Goal: Task Accomplishment & Management: Manage account settings

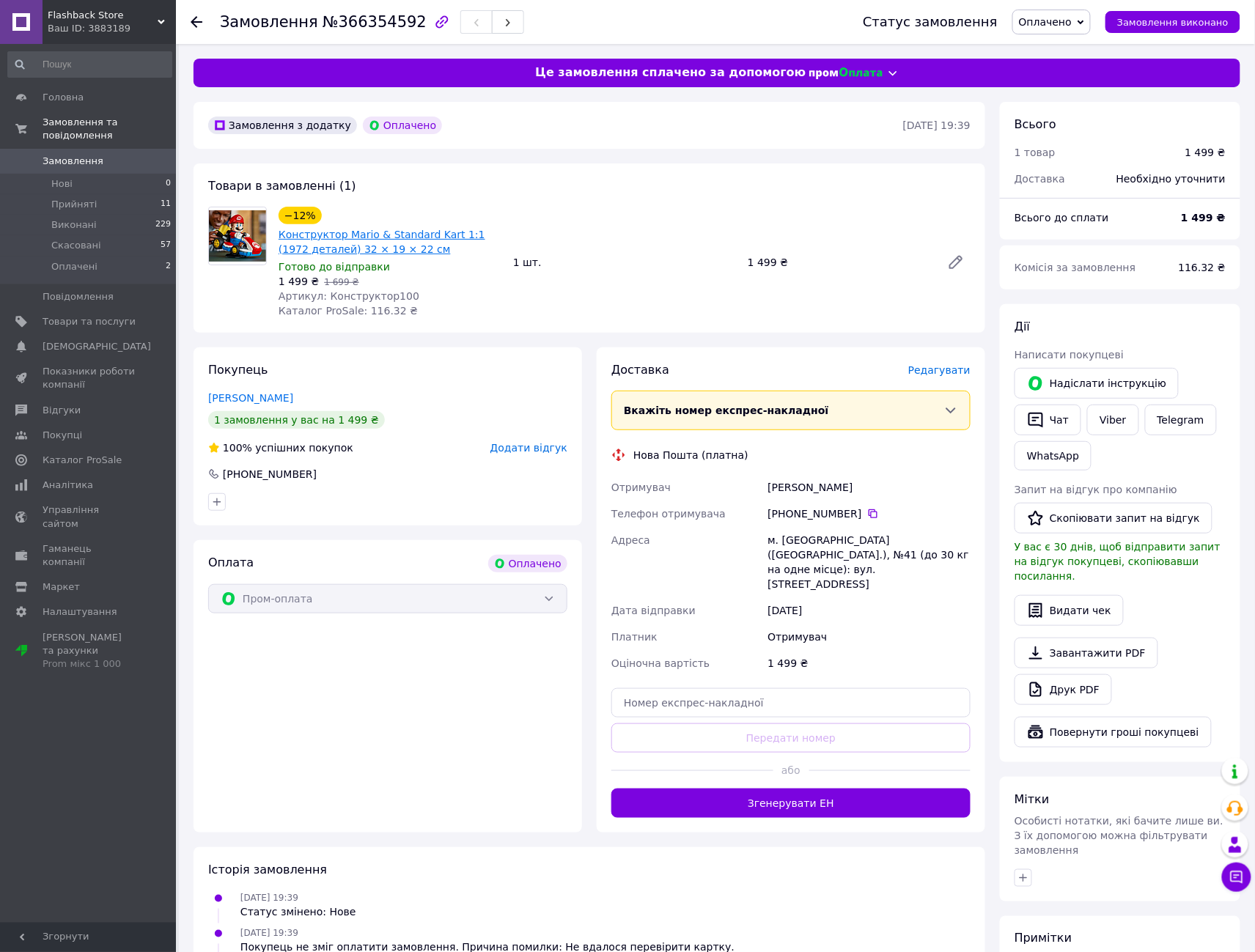
click at [384, 246] on link "Конструктор Mario & Standard Kart 1:1 (1972 деталей) 32 × 19 × 22 см" at bounding box center [382, 242] width 206 height 27
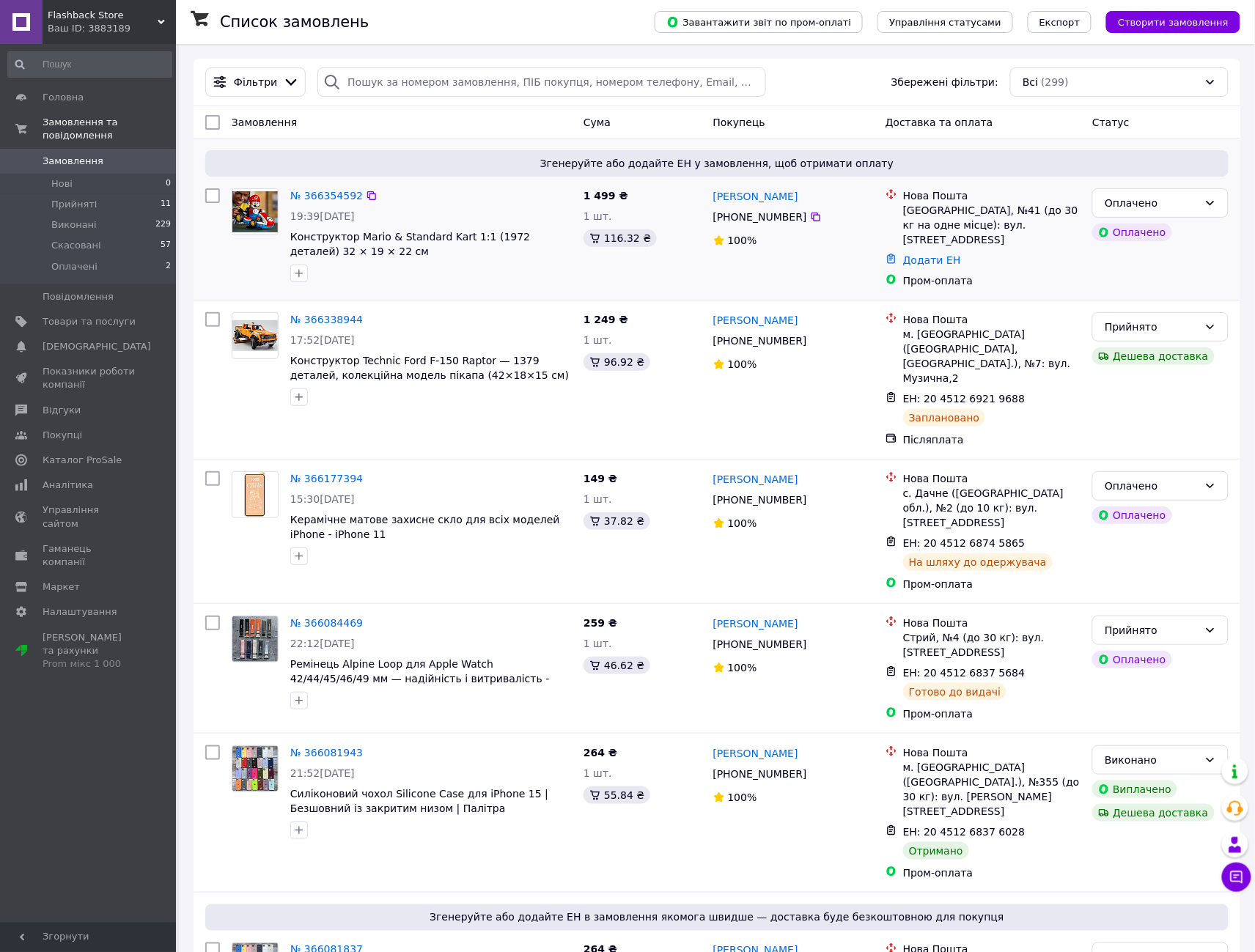
drag, startPoint x: 375, startPoint y: 121, endPoint x: 1066, endPoint y: 268, distance: 706.5
click at [1066, 274] on div "Пром-оплата" at bounding box center [991, 281] width 178 height 15
click at [1158, 206] on div "Зв'яжіться з покупцем для підтвердження замовлення. Щоб згенерувати ЕН, перейді…" at bounding box center [1074, 168] width 184 height 97
click at [1197, 206] on div "Оплачено" at bounding box center [1151, 203] width 94 height 16
click at [1142, 233] on li "Прийнято" at bounding box center [1161, 234] width 135 height 27
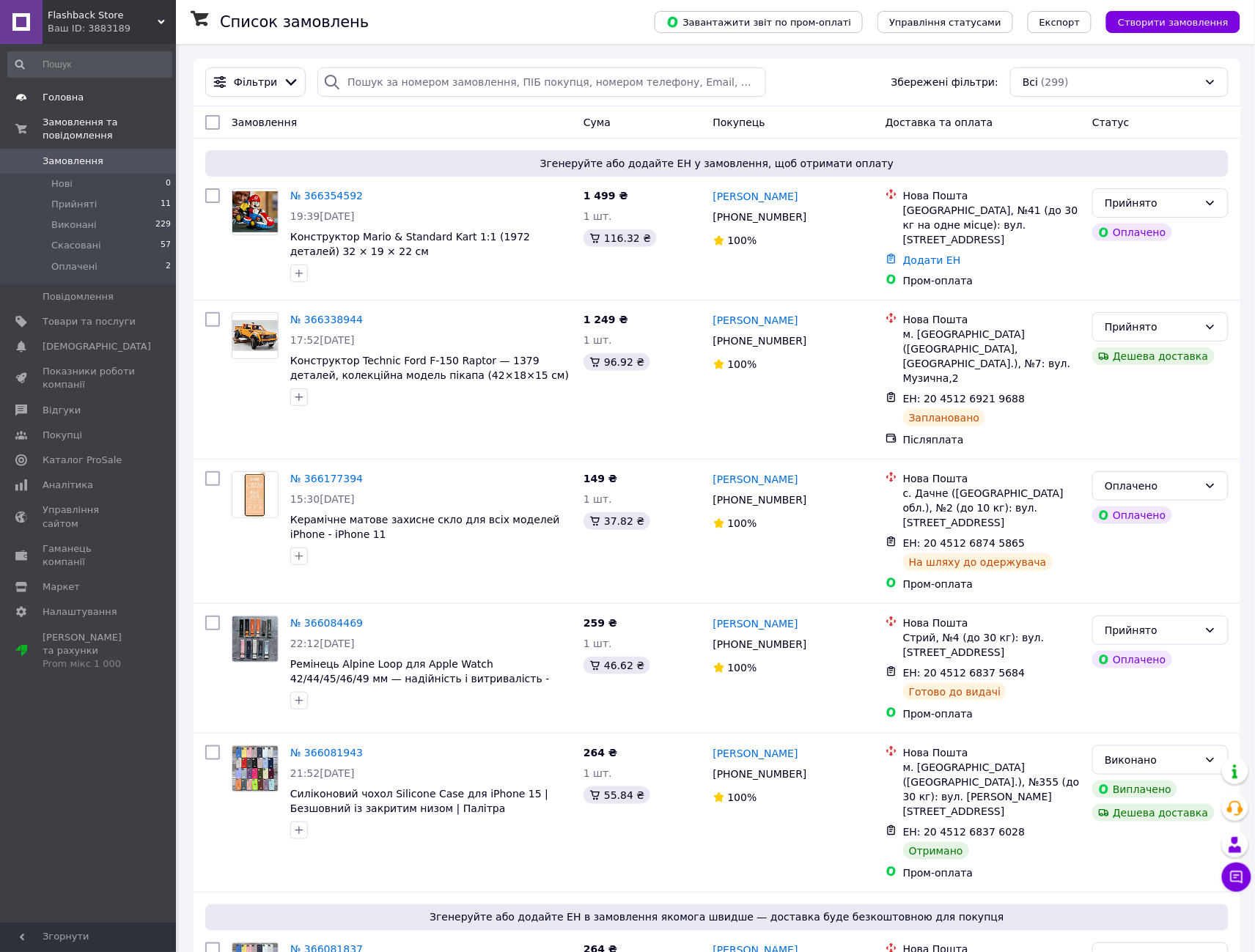
click at [53, 94] on span "Головна" at bounding box center [63, 97] width 41 height 13
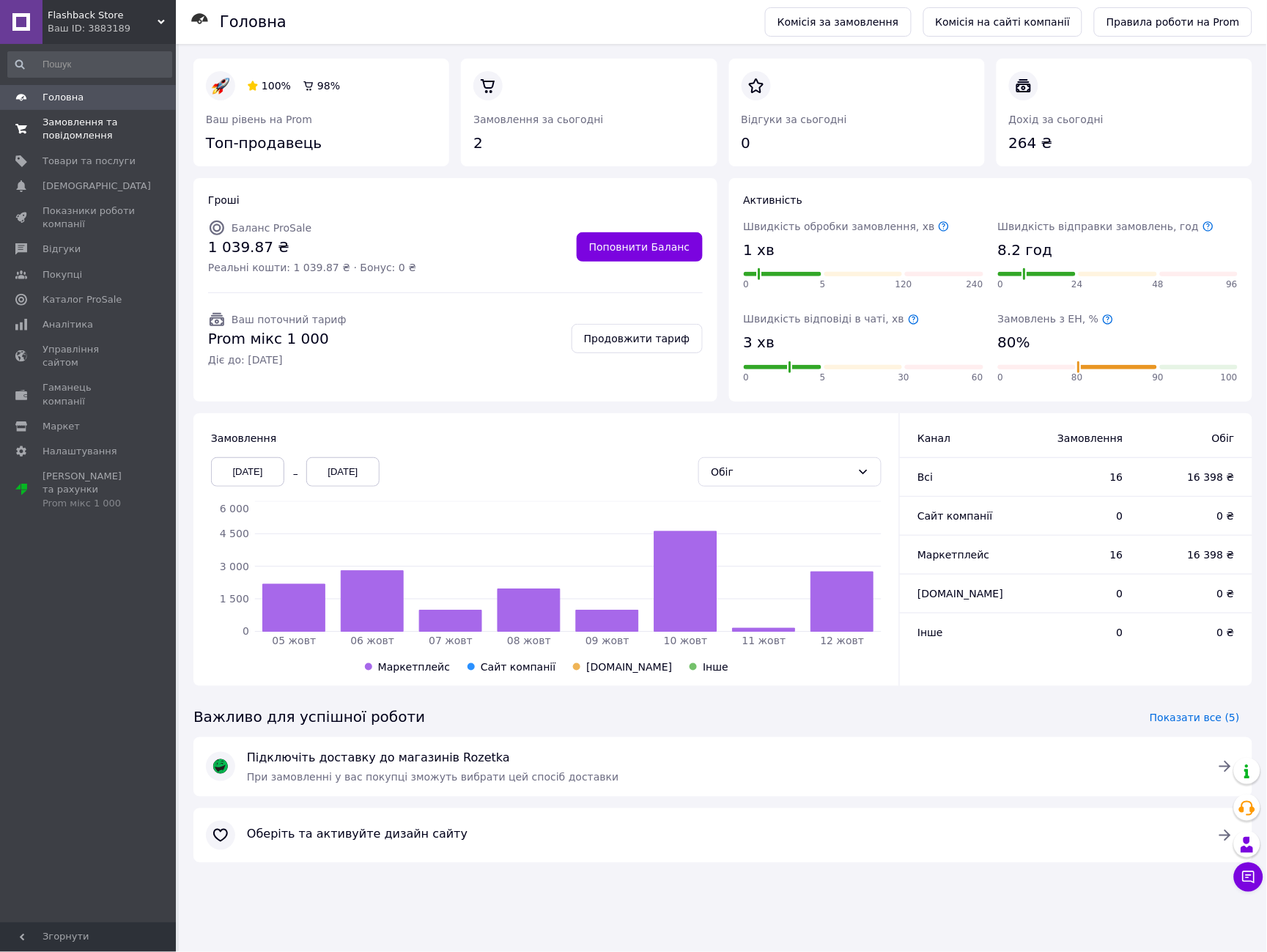
click at [68, 132] on span "Замовлення та повідомлення" at bounding box center [89, 129] width 93 height 27
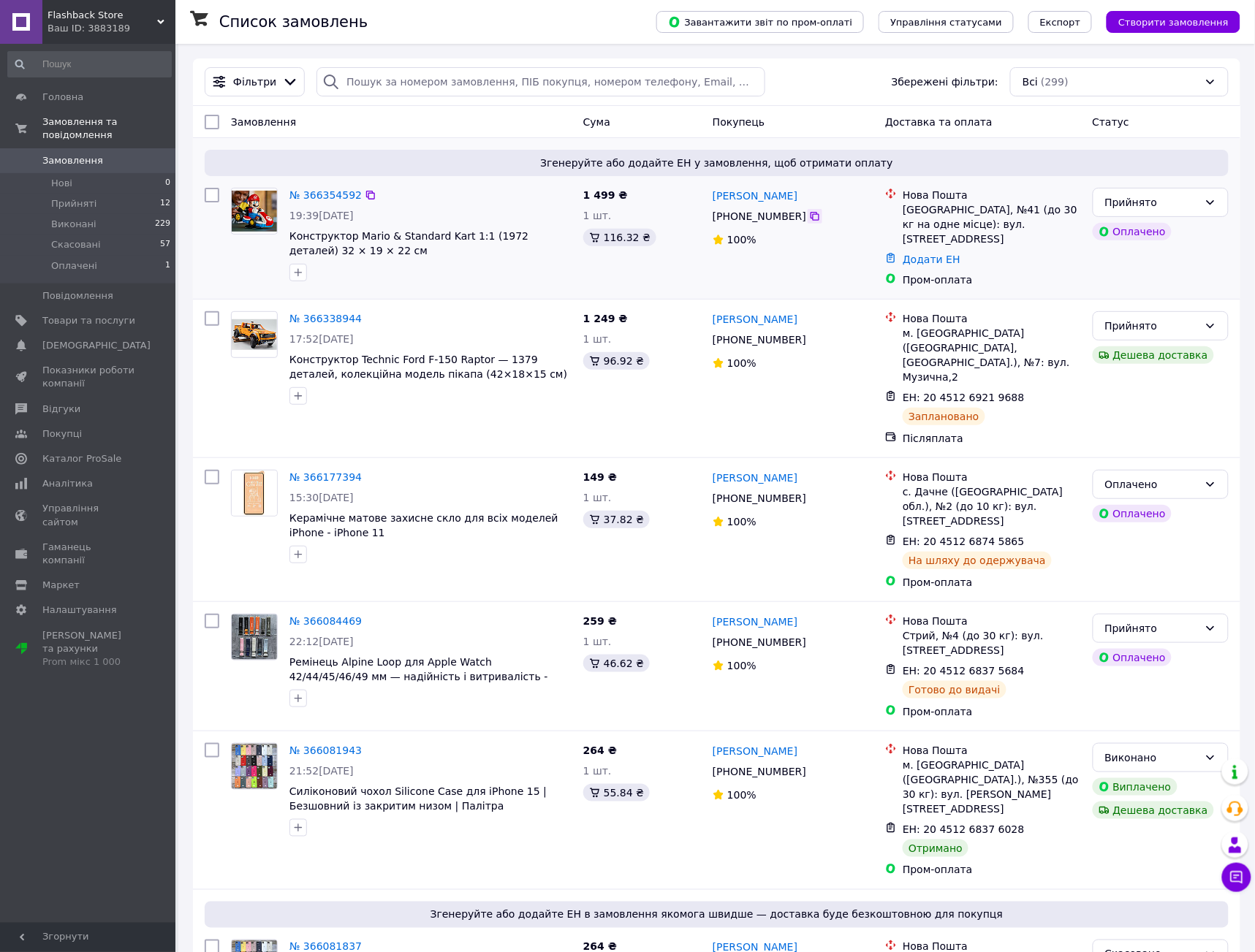
click at [809, 219] on icon at bounding box center [815, 216] width 12 height 12
drag, startPoint x: 285, startPoint y: 230, endPoint x: 343, endPoint y: 251, distance: 61.7
click at [348, 251] on div "№ 366354592 19:39, 12.10.2025 Конструктор Mario & Standard Kart 1:1 (1972 детал…" at bounding box center [430, 234] width 294 height 105
copy span "Конструктор Mario & Standard Kart 1:1 (1972 деталей) 32 × 19 × 22 см"
click at [463, 273] on div at bounding box center [430, 273] width 288 height 24
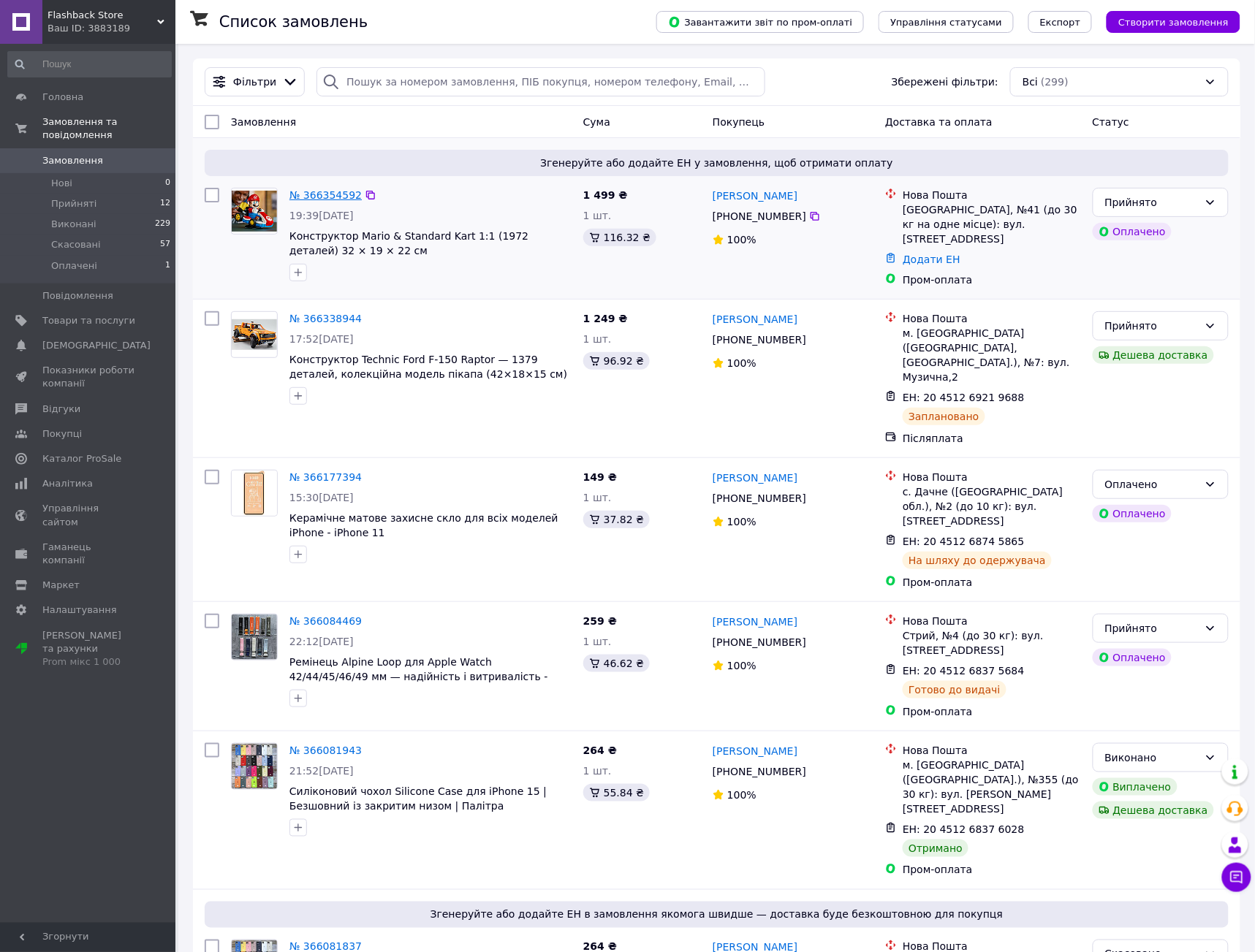
click at [312, 192] on link "№ 366354592" at bounding box center [325, 195] width 72 height 12
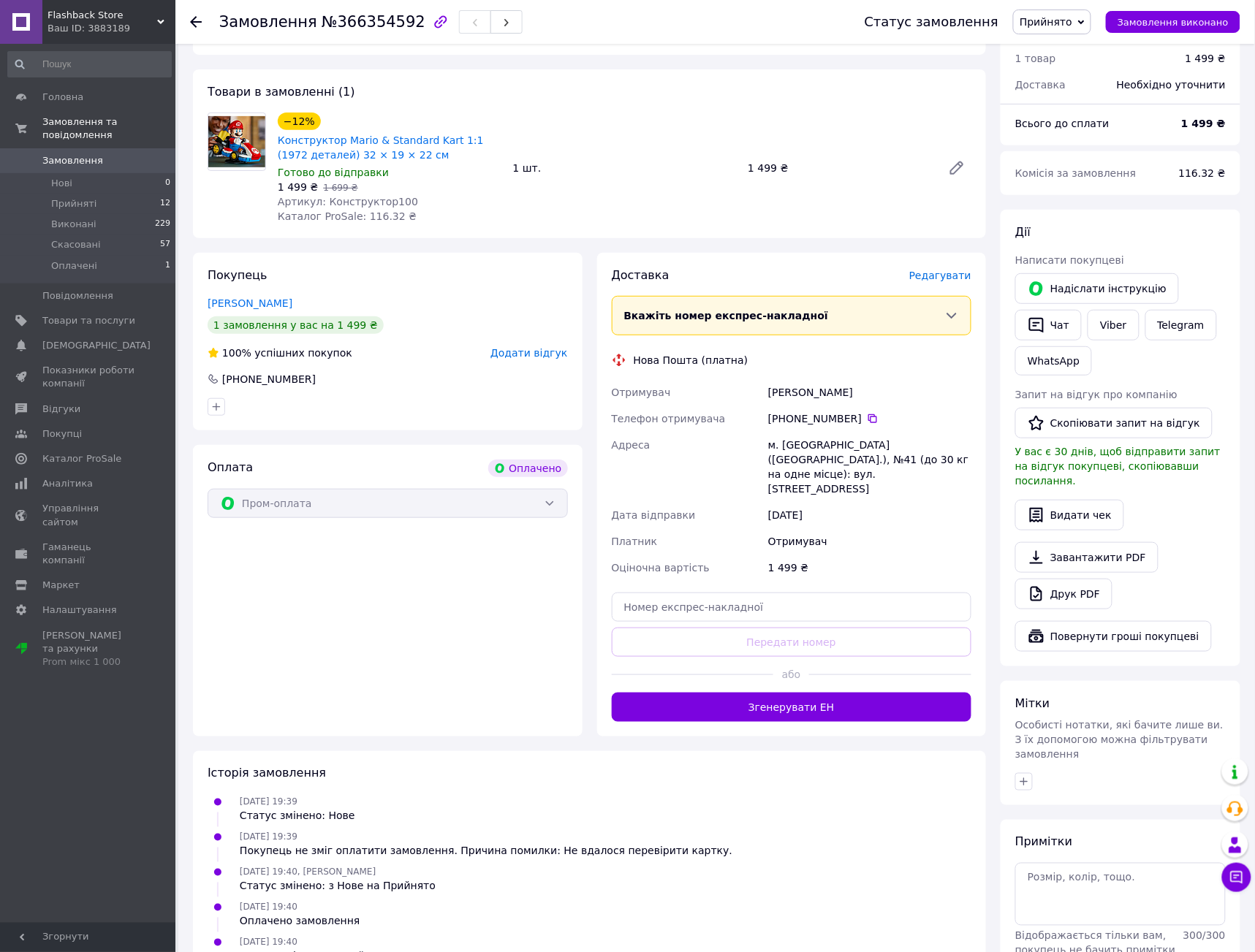
scroll to position [139, 0]
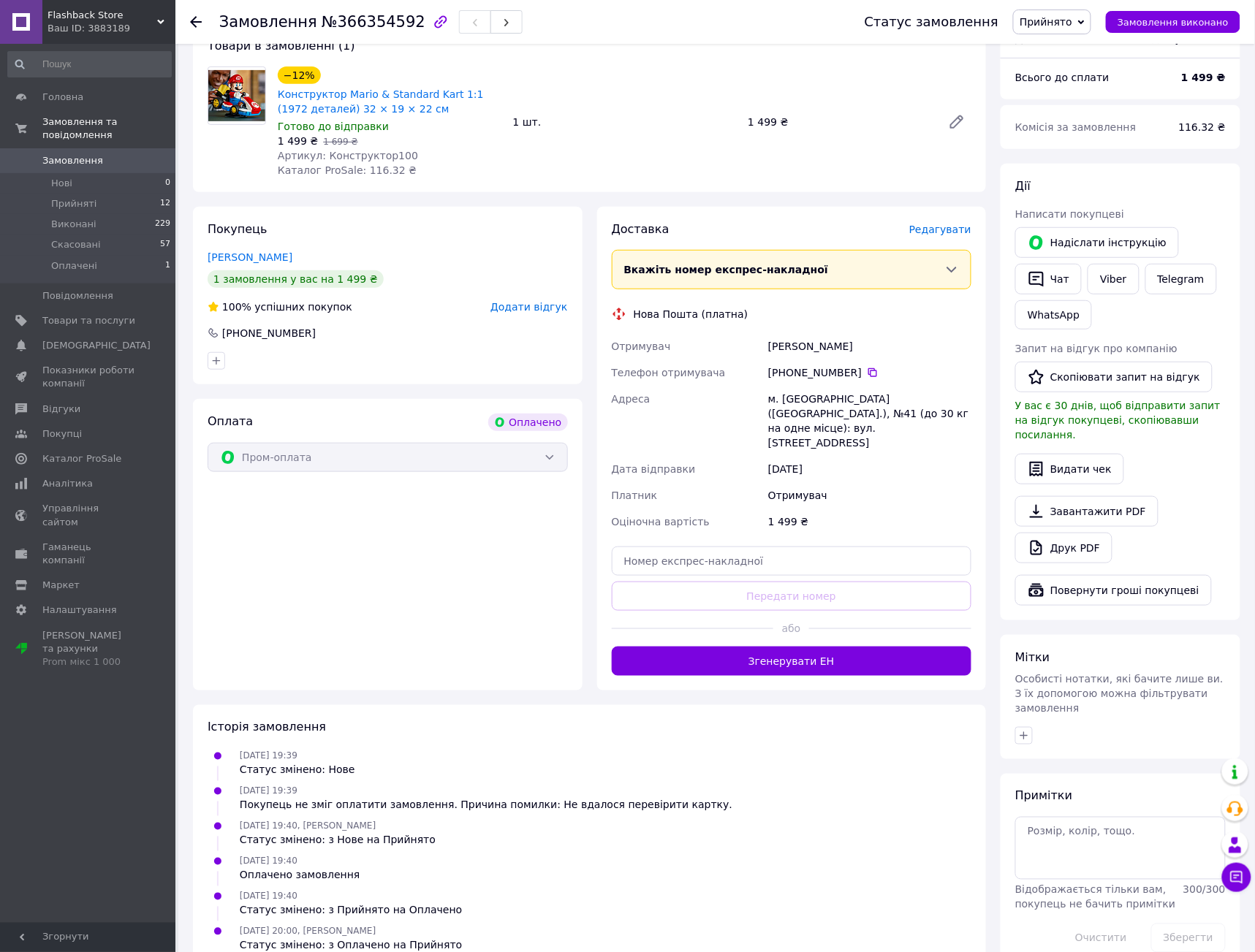
click at [72, 154] on span "Замовлення" at bounding box center [72, 160] width 60 height 13
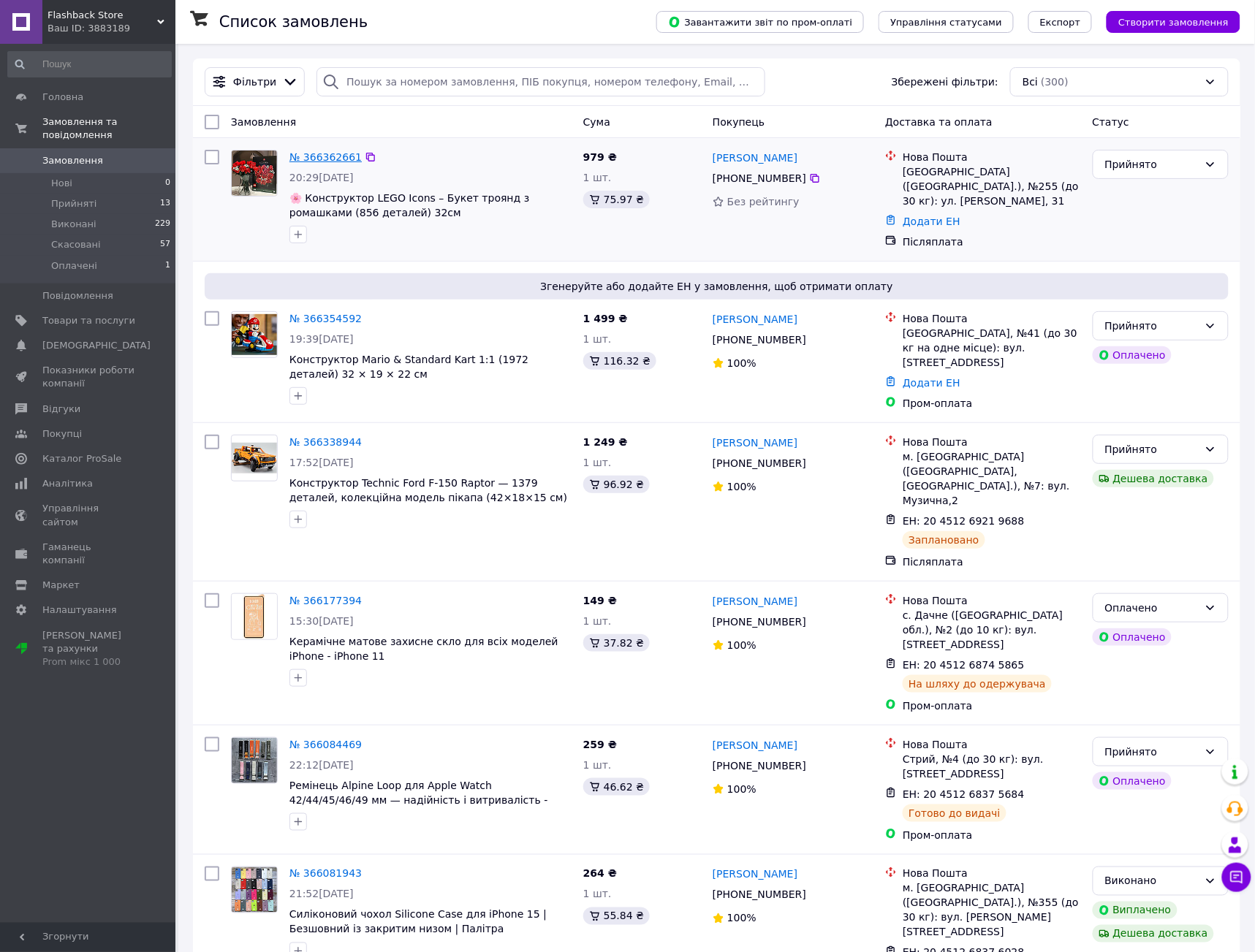
click at [340, 155] on link "№ 366362661" at bounding box center [325, 157] width 72 height 12
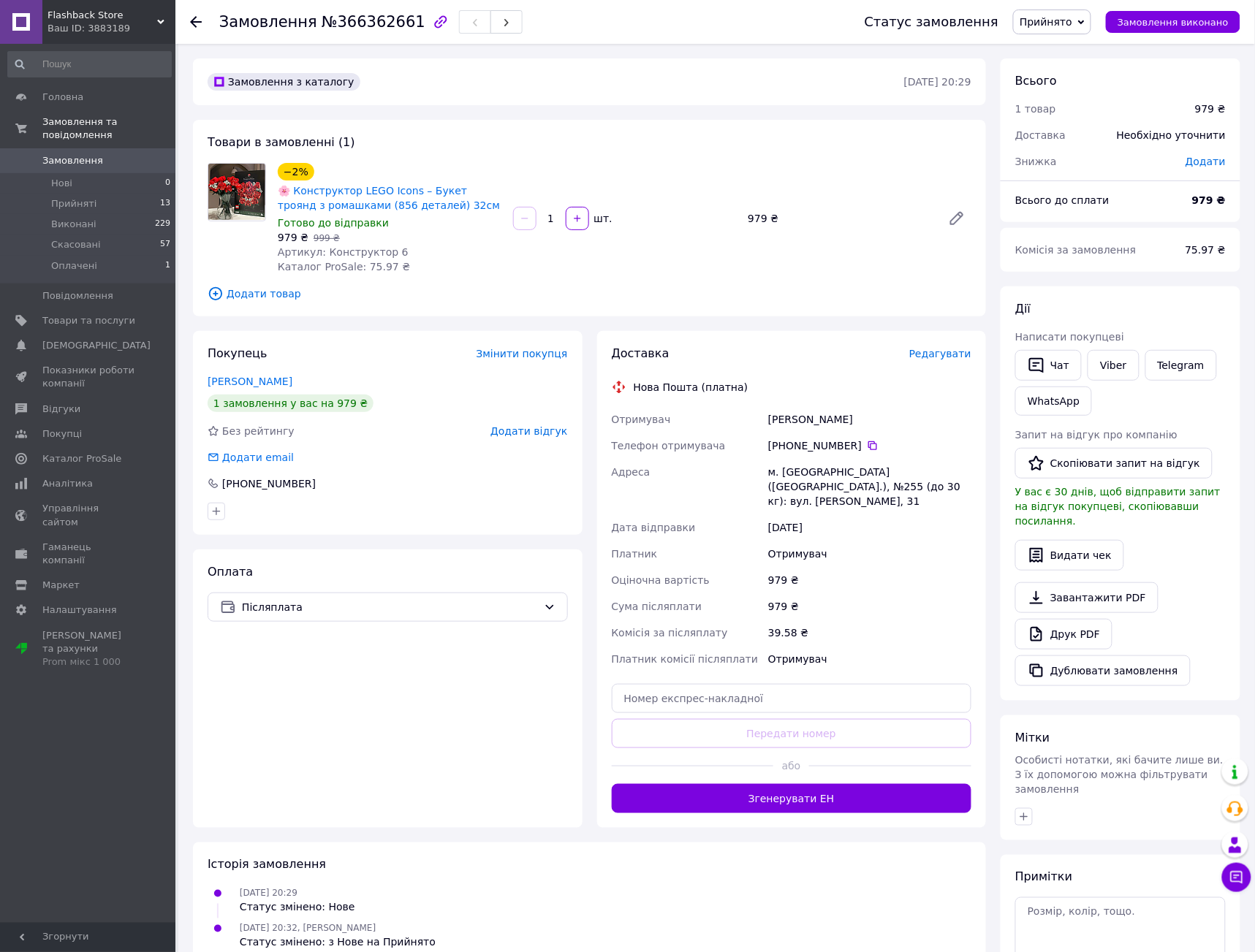
click at [71, 154] on span "Замовлення" at bounding box center [72, 160] width 60 height 13
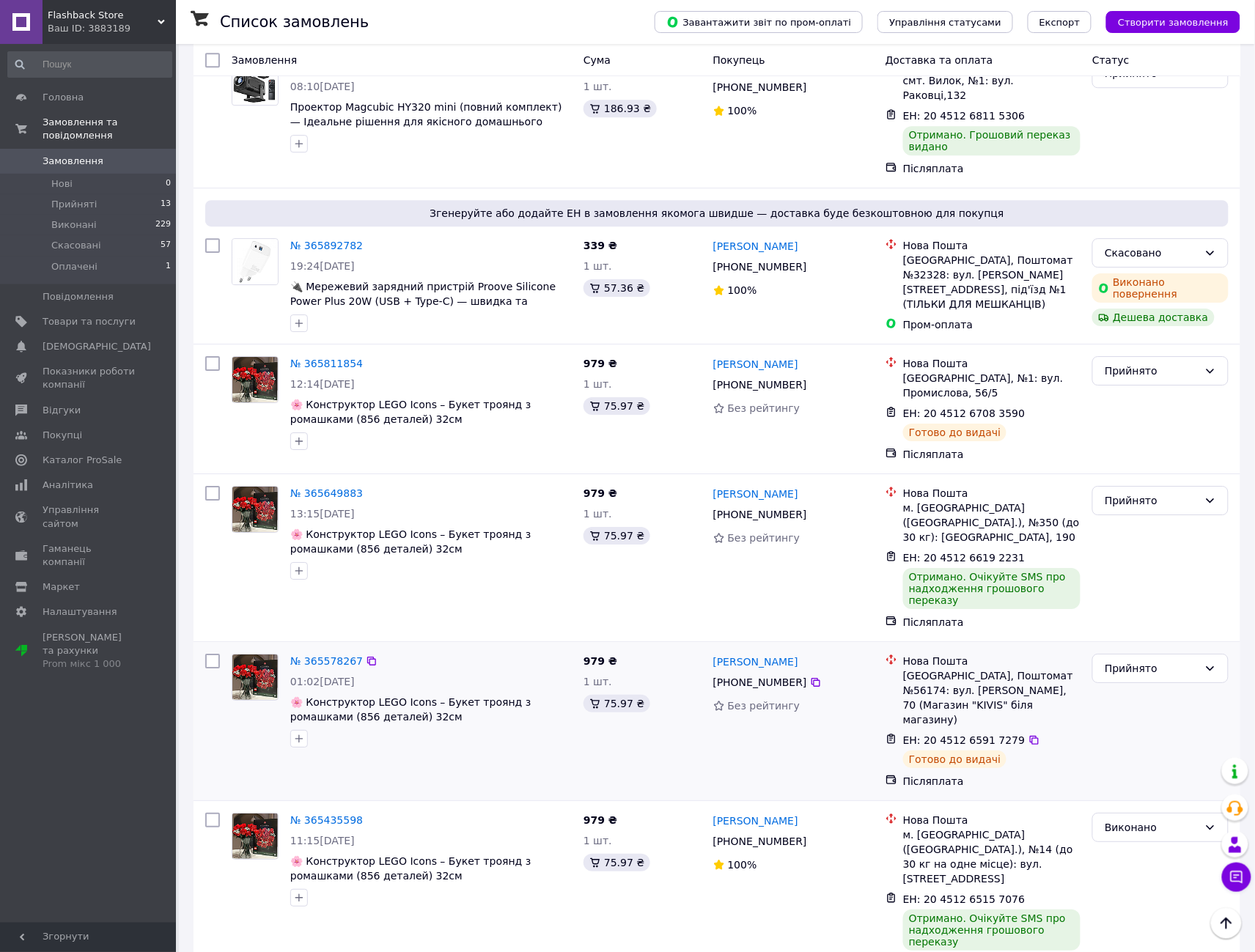
scroll to position [1303, 0]
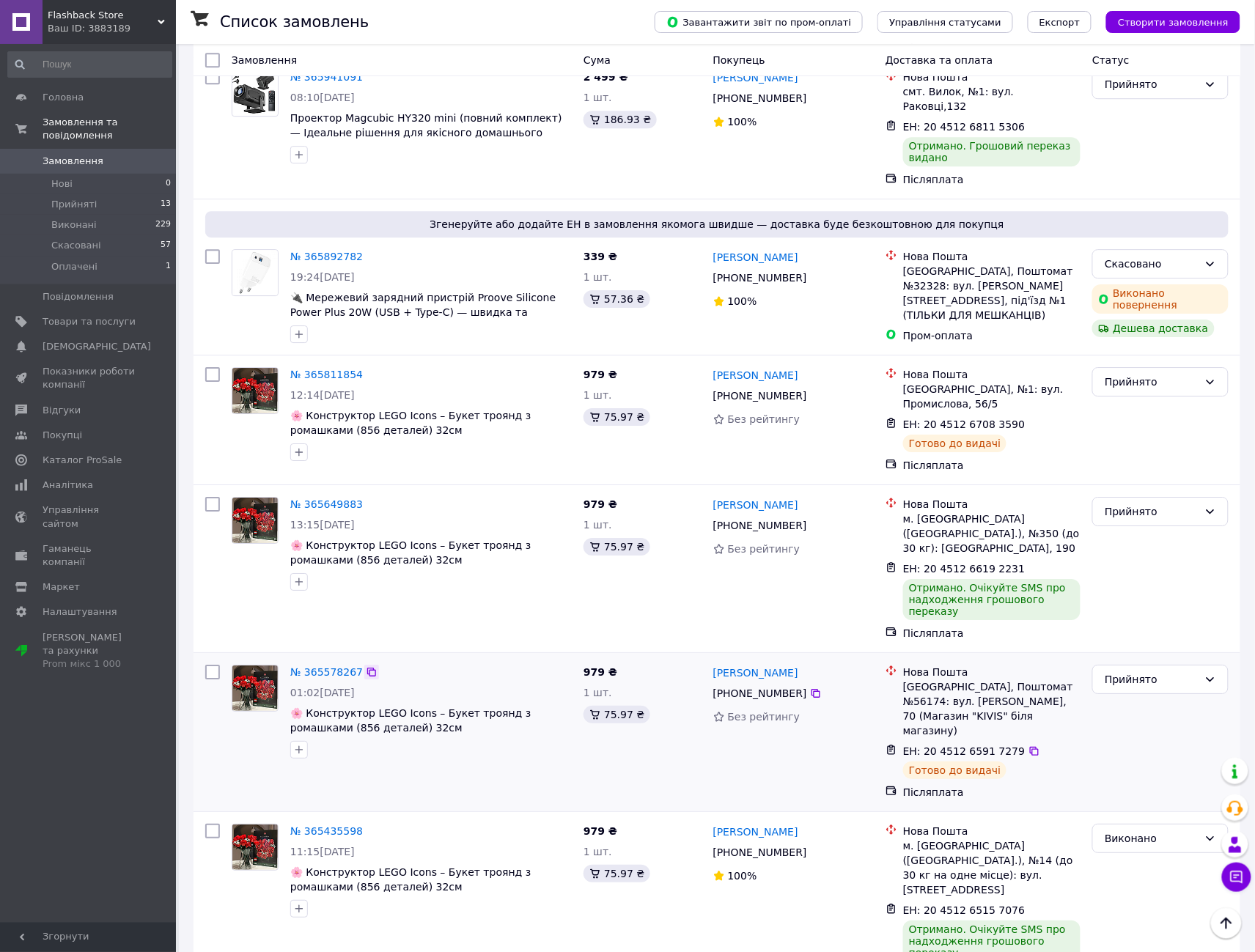
click at [366, 666] on icon at bounding box center [372, 672] width 12 height 12
click at [366, 498] on icon at bounding box center [372, 504] width 12 height 12
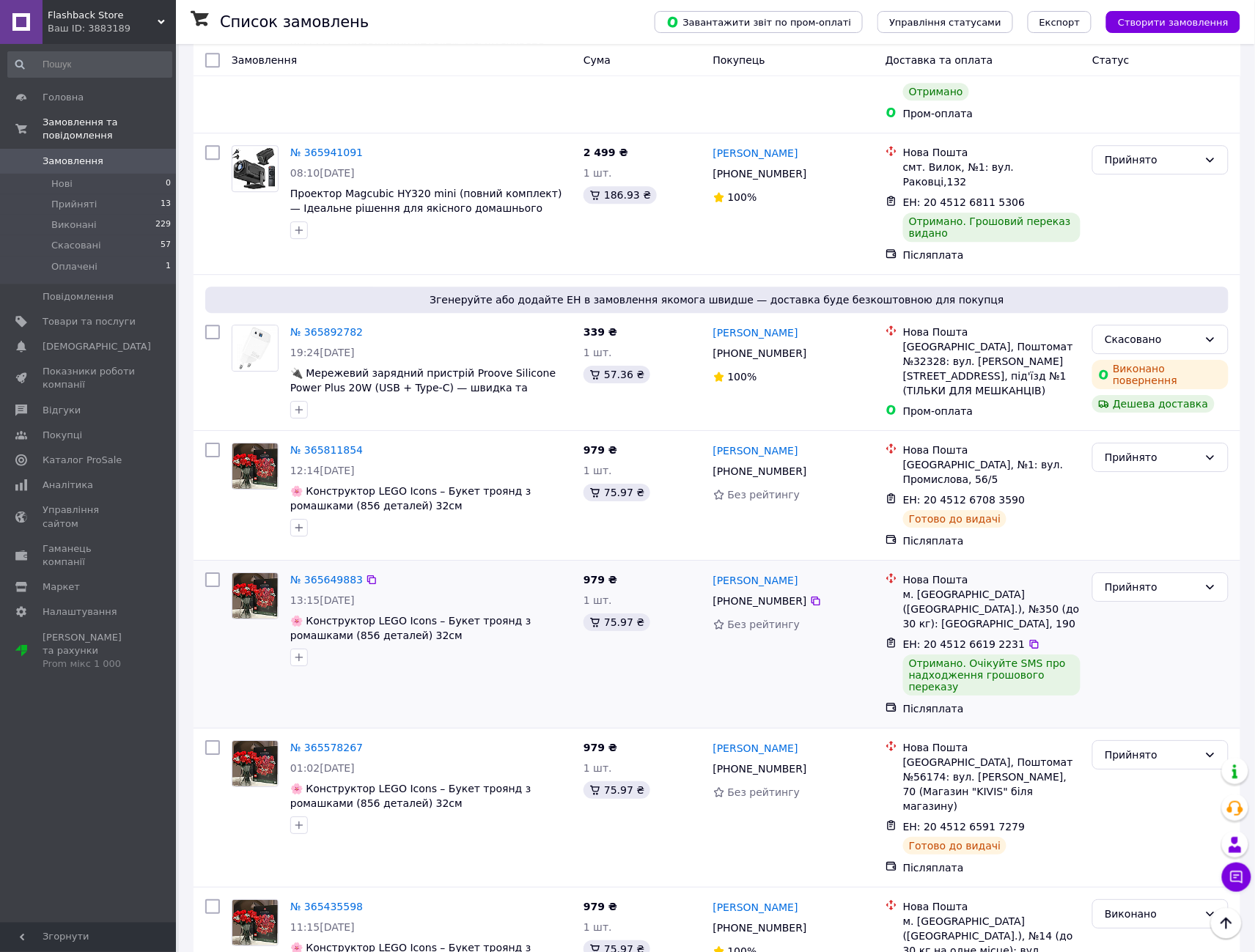
scroll to position [1221, 0]
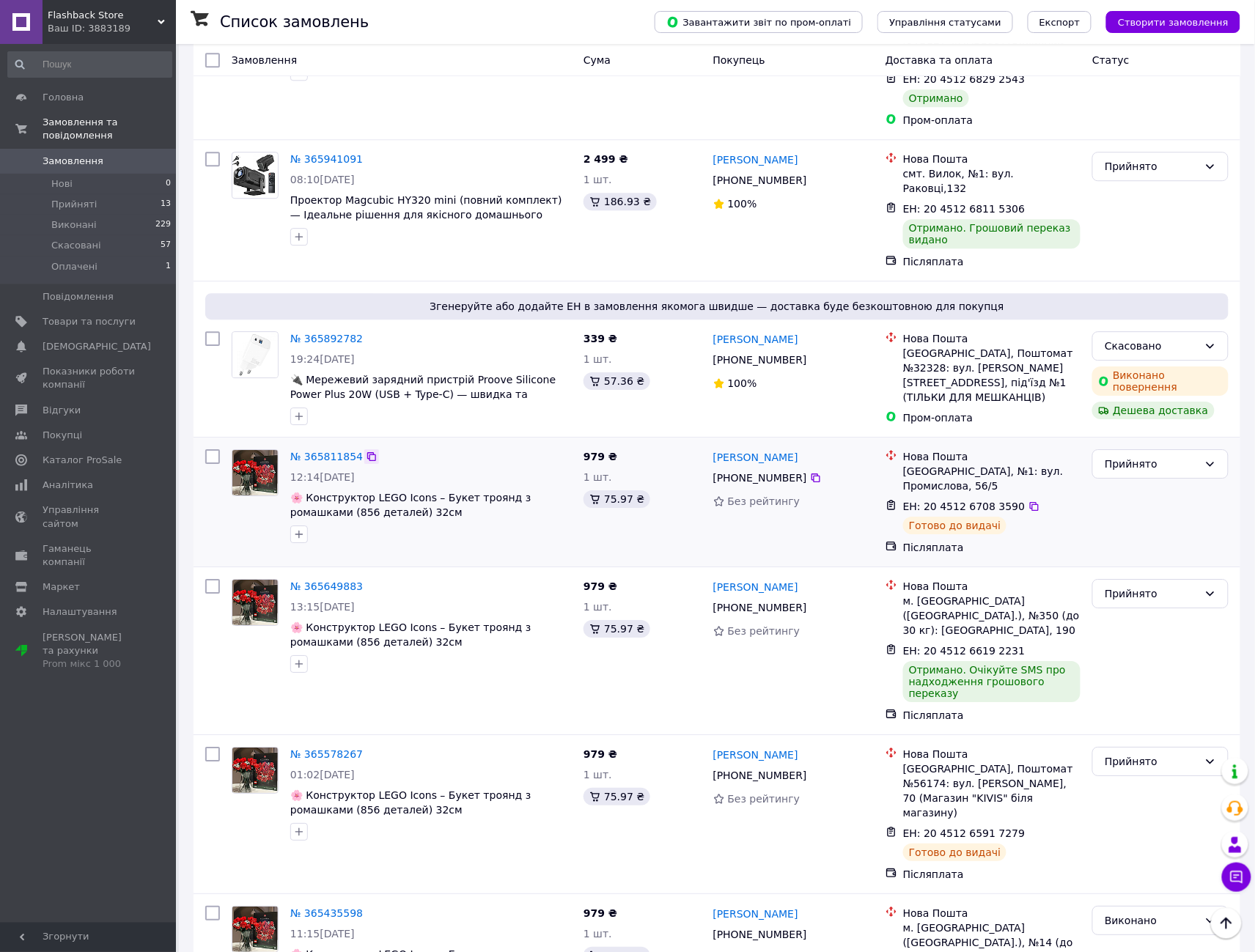
click at [367, 452] on icon at bounding box center [371, 456] width 9 height 9
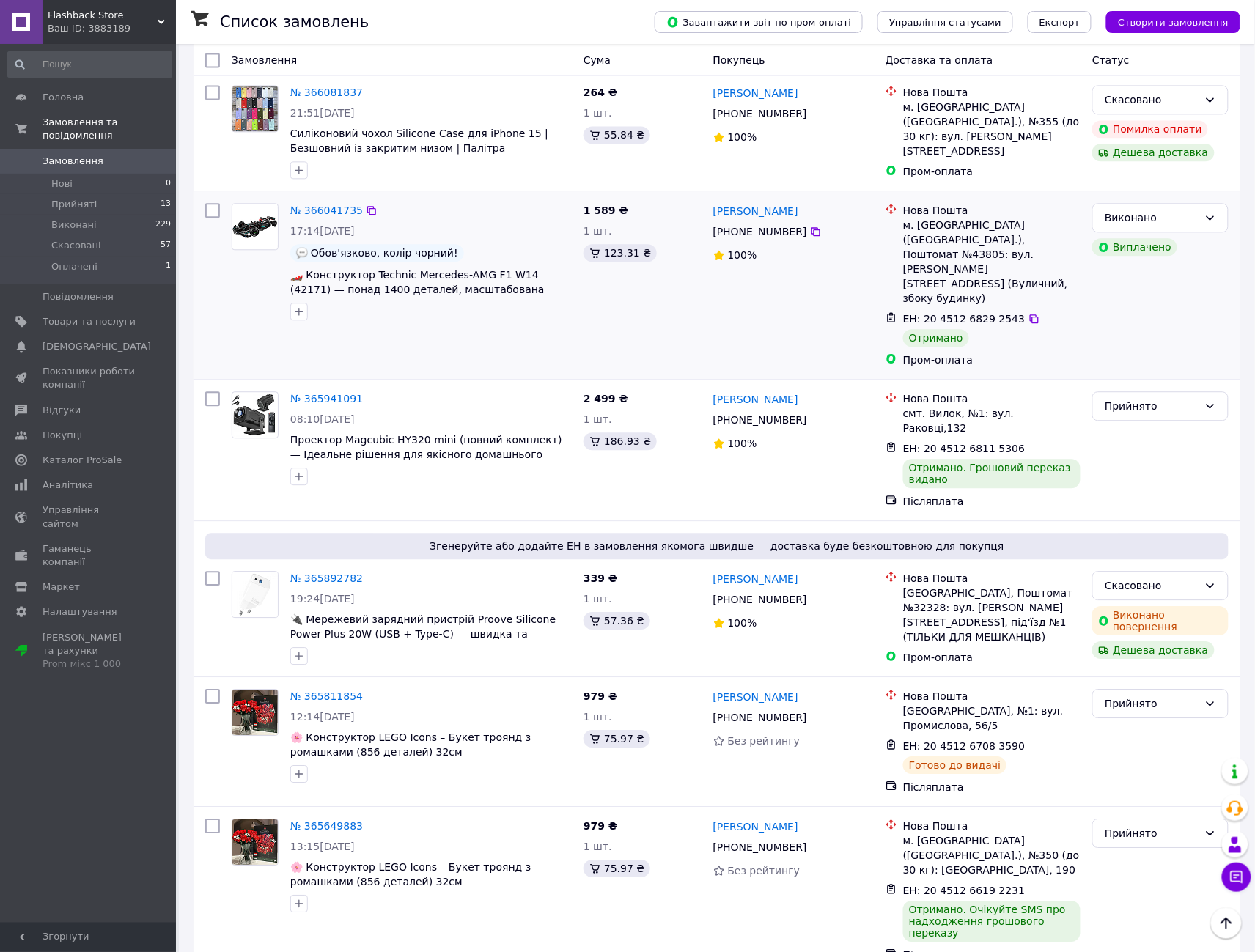
scroll to position [977, 0]
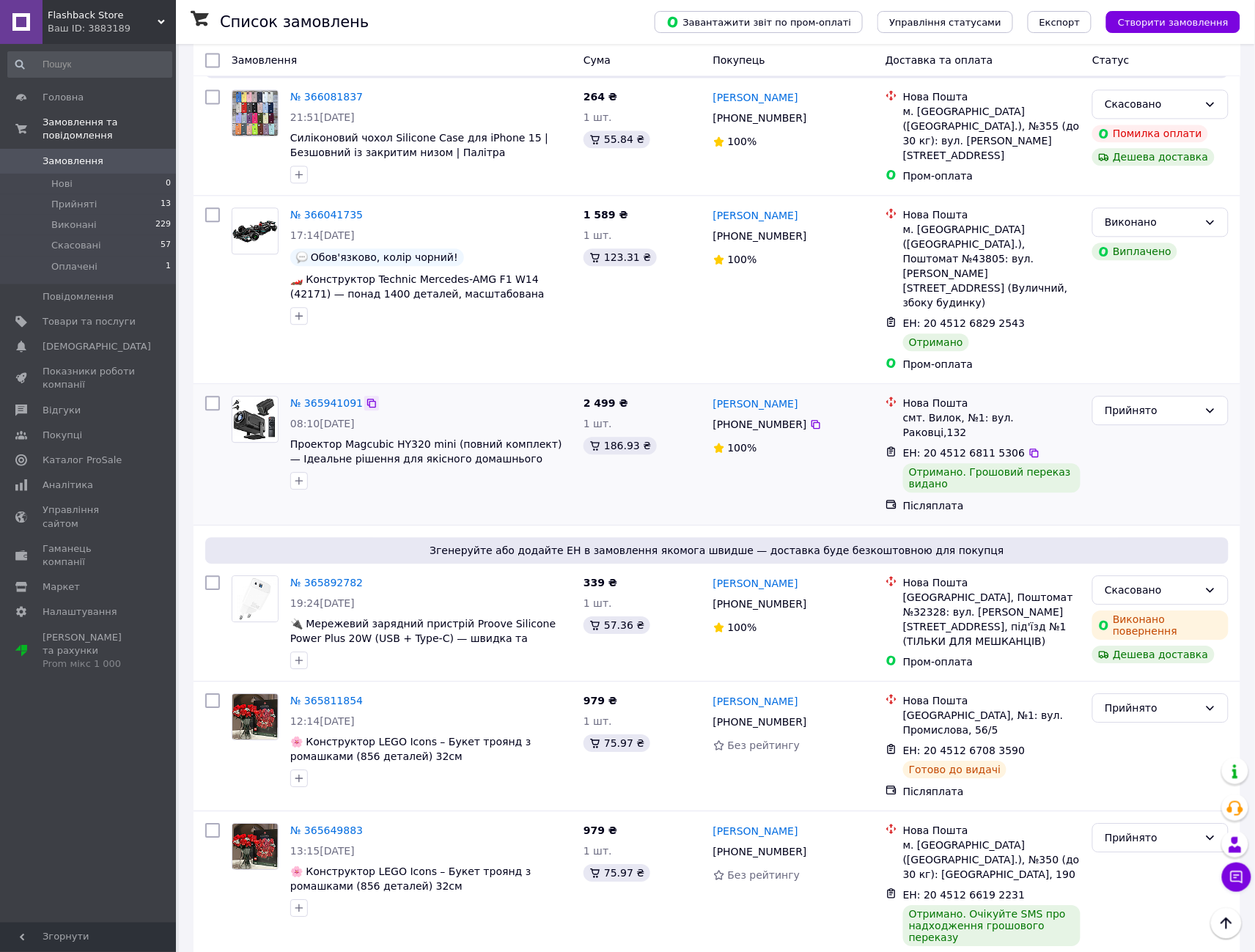
click at [366, 397] on icon at bounding box center [372, 403] width 12 height 12
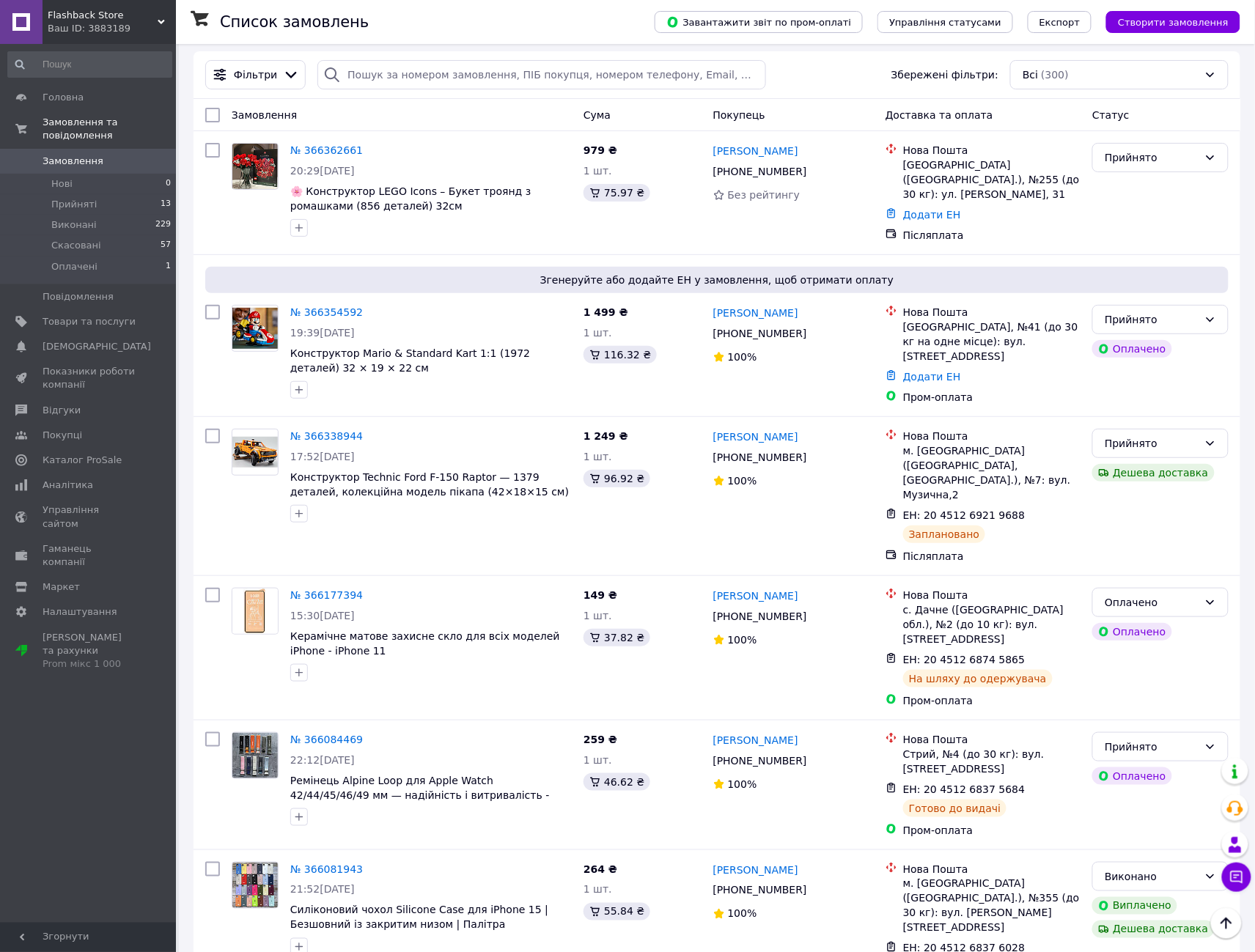
scroll to position [0, 0]
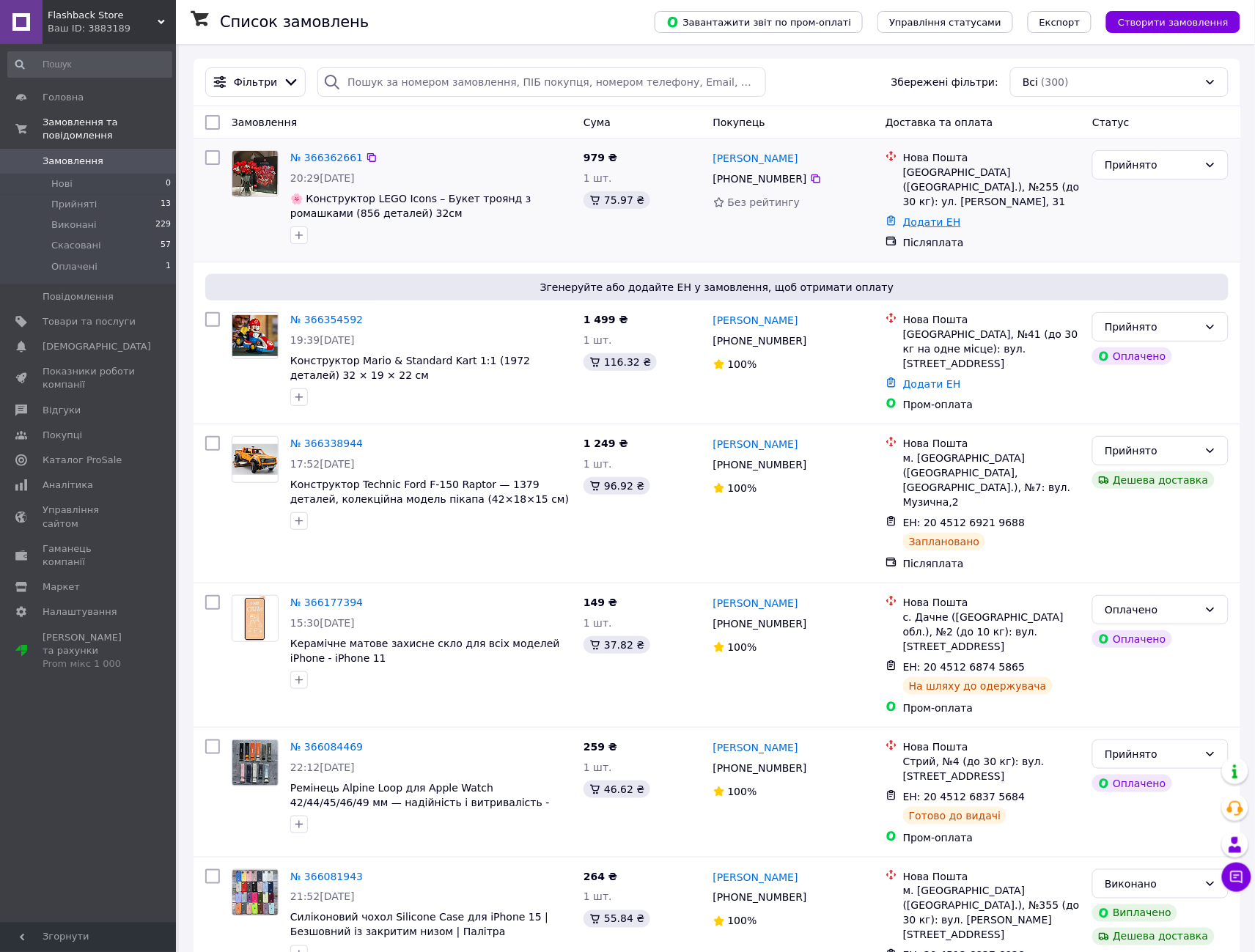
click at [934, 216] on link "Додати ЕН" at bounding box center [932, 222] width 58 height 12
paste input "20451269260659"
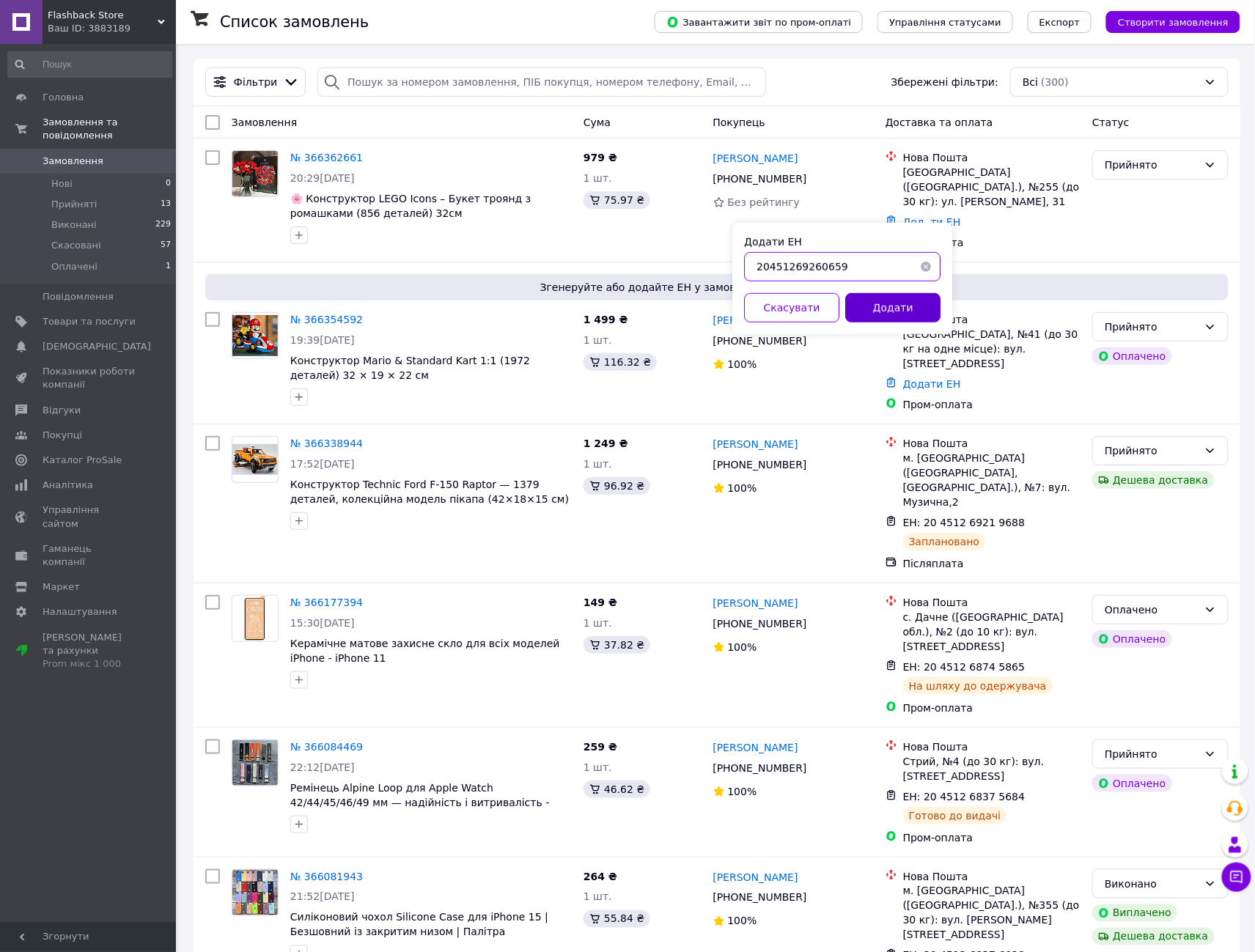
type input "20451269260659"
click at [892, 304] on button "Додати" at bounding box center [893, 308] width 95 height 30
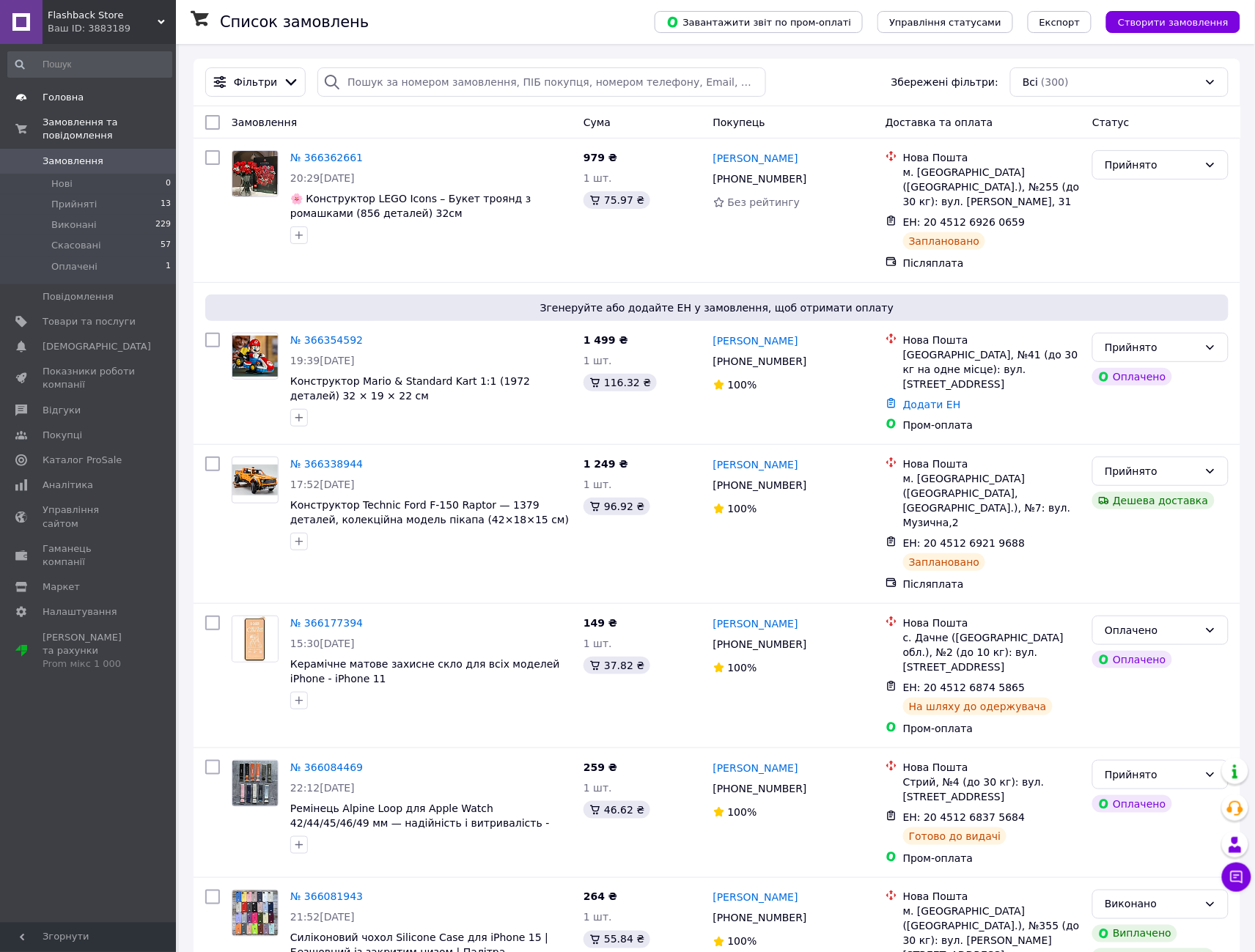
click at [63, 95] on span "Головна" at bounding box center [63, 97] width 41 height 13
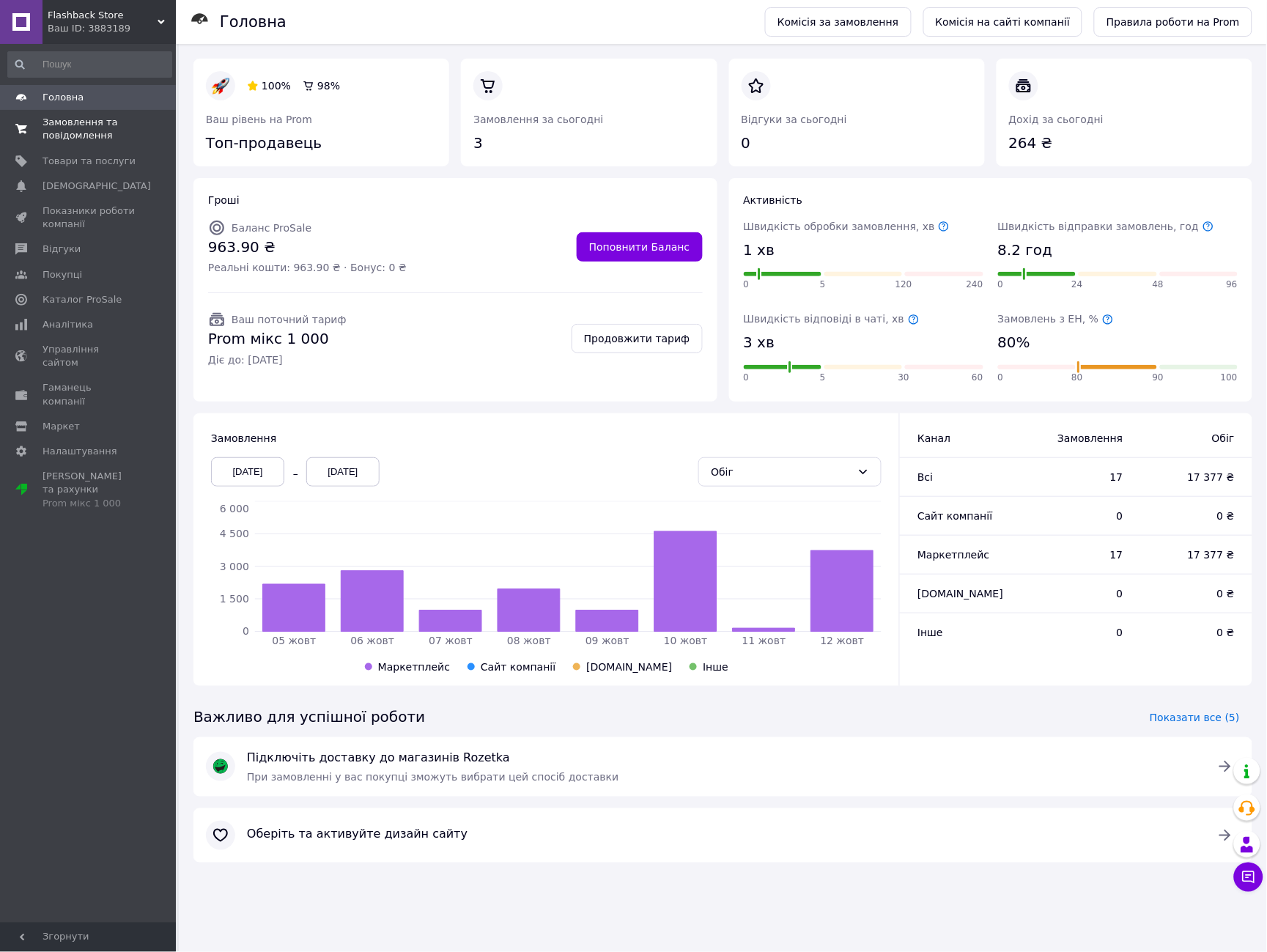
click at [63, 136] on span "Замовлення та повідомлення" at bounding box center [89, 129] width 93 height 27
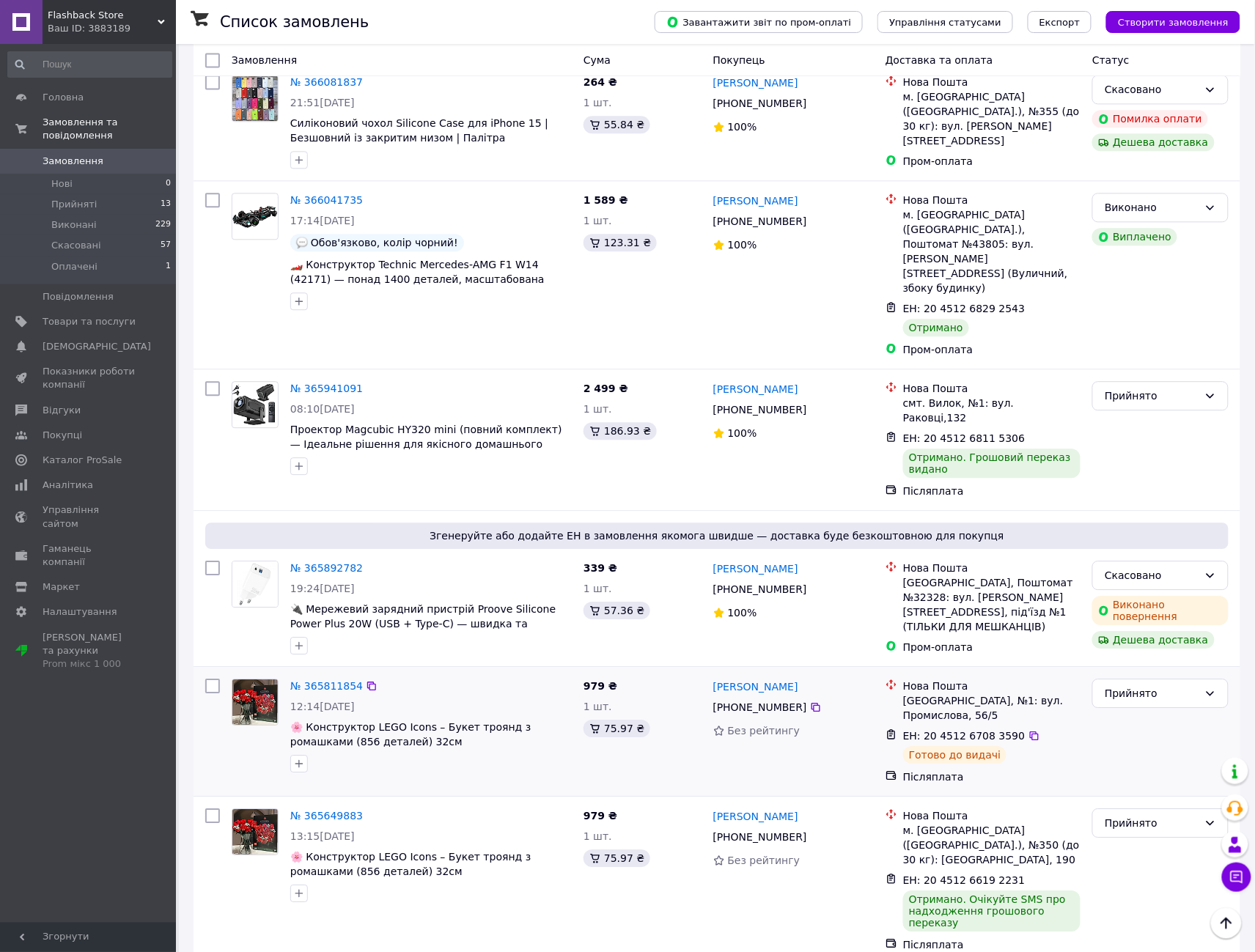
scroll to position [1058, 0]
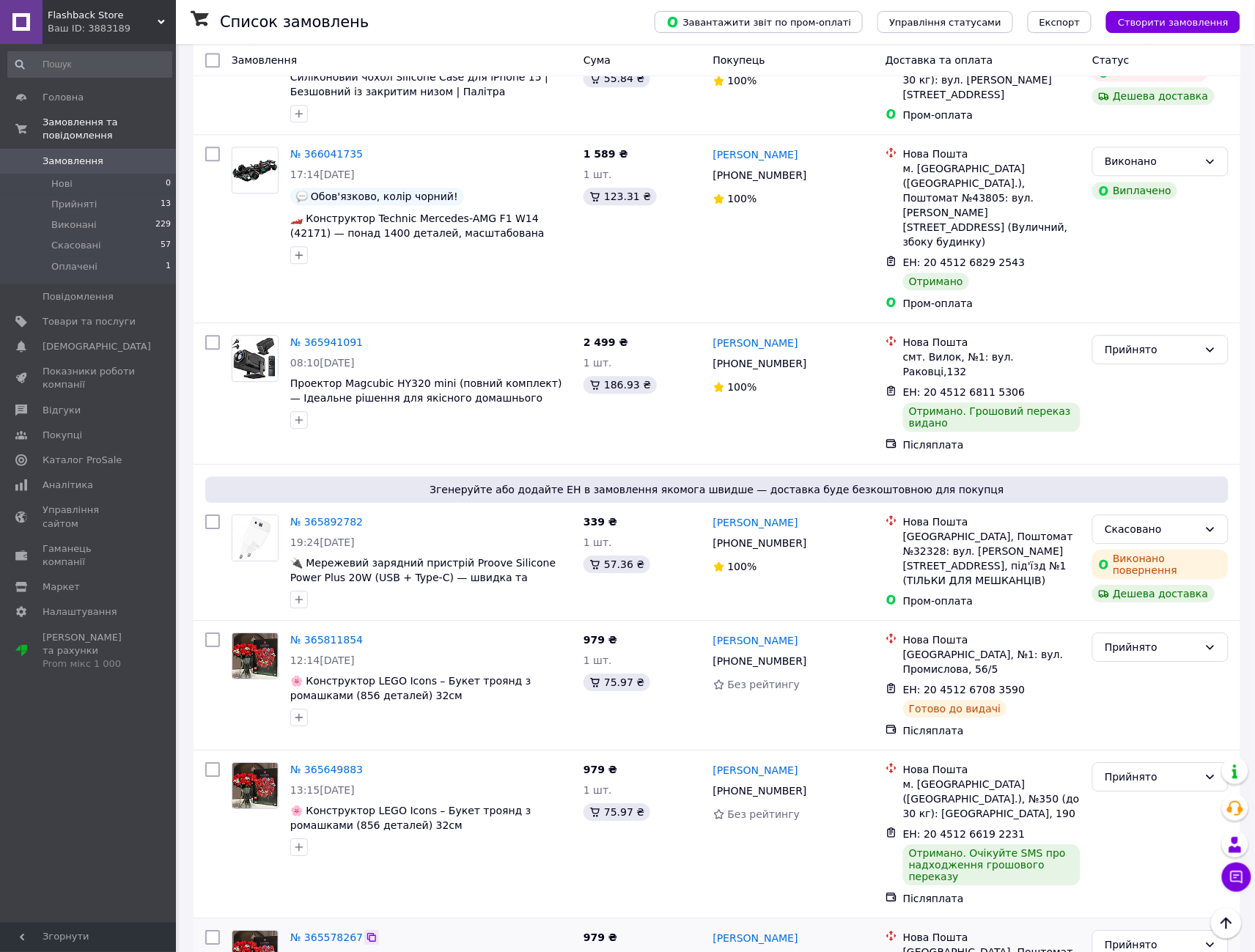
click at [367, 933] on icon at bounding box center [371, 937] width 9 height 9
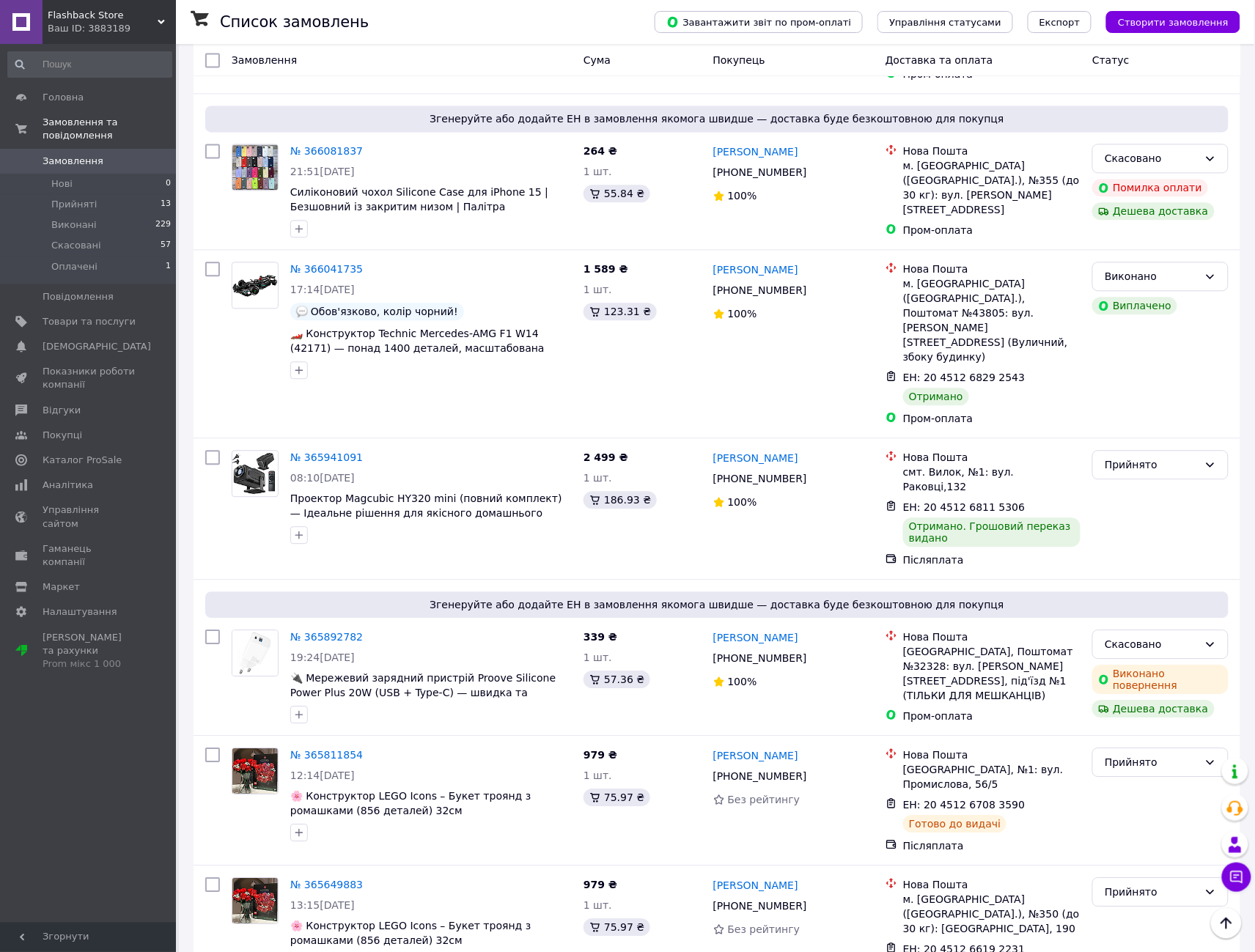
scroll to position [895, 0]
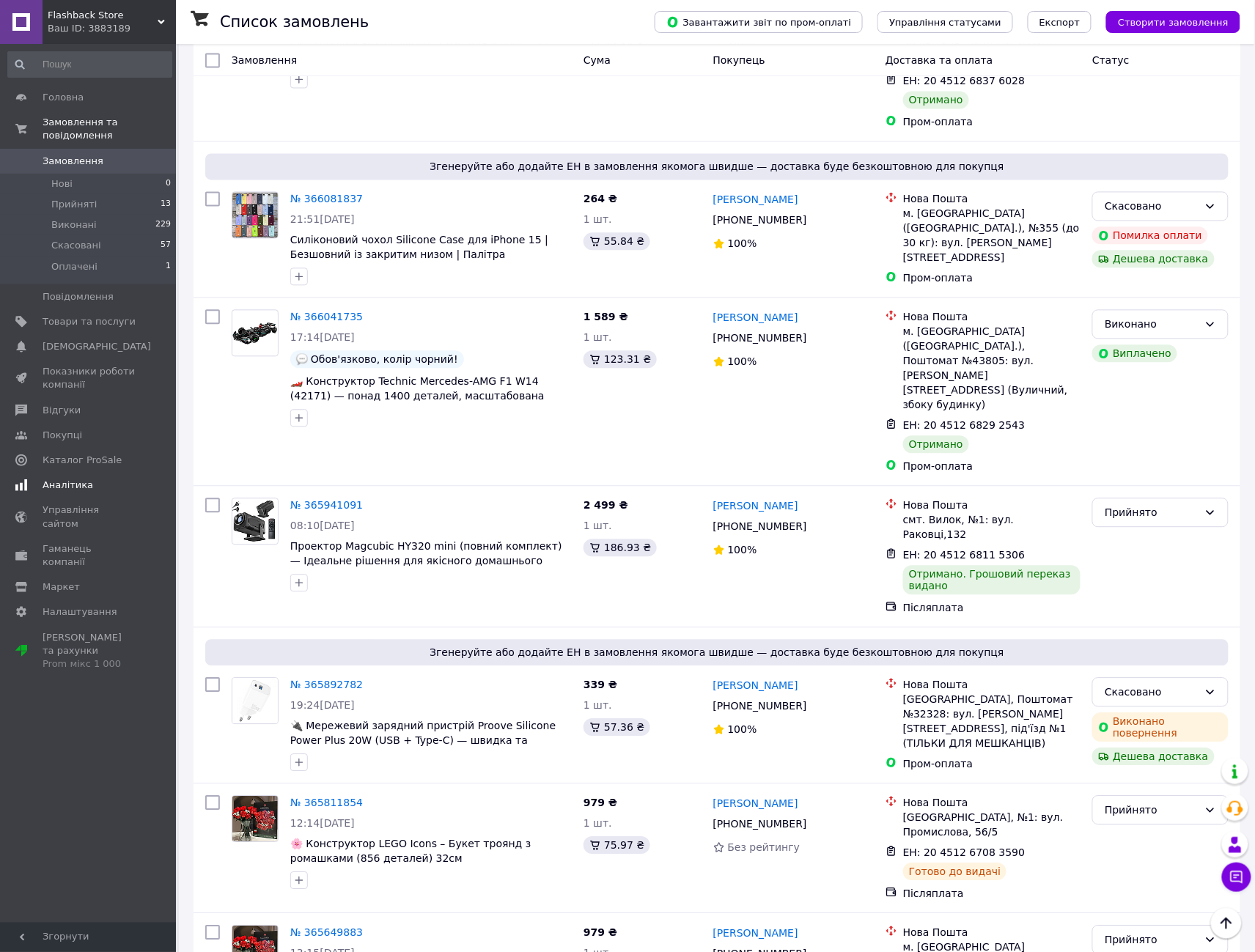
click at [68, 473] on link "Аналітика" at bounding box center [89, 485] width 180 height 25
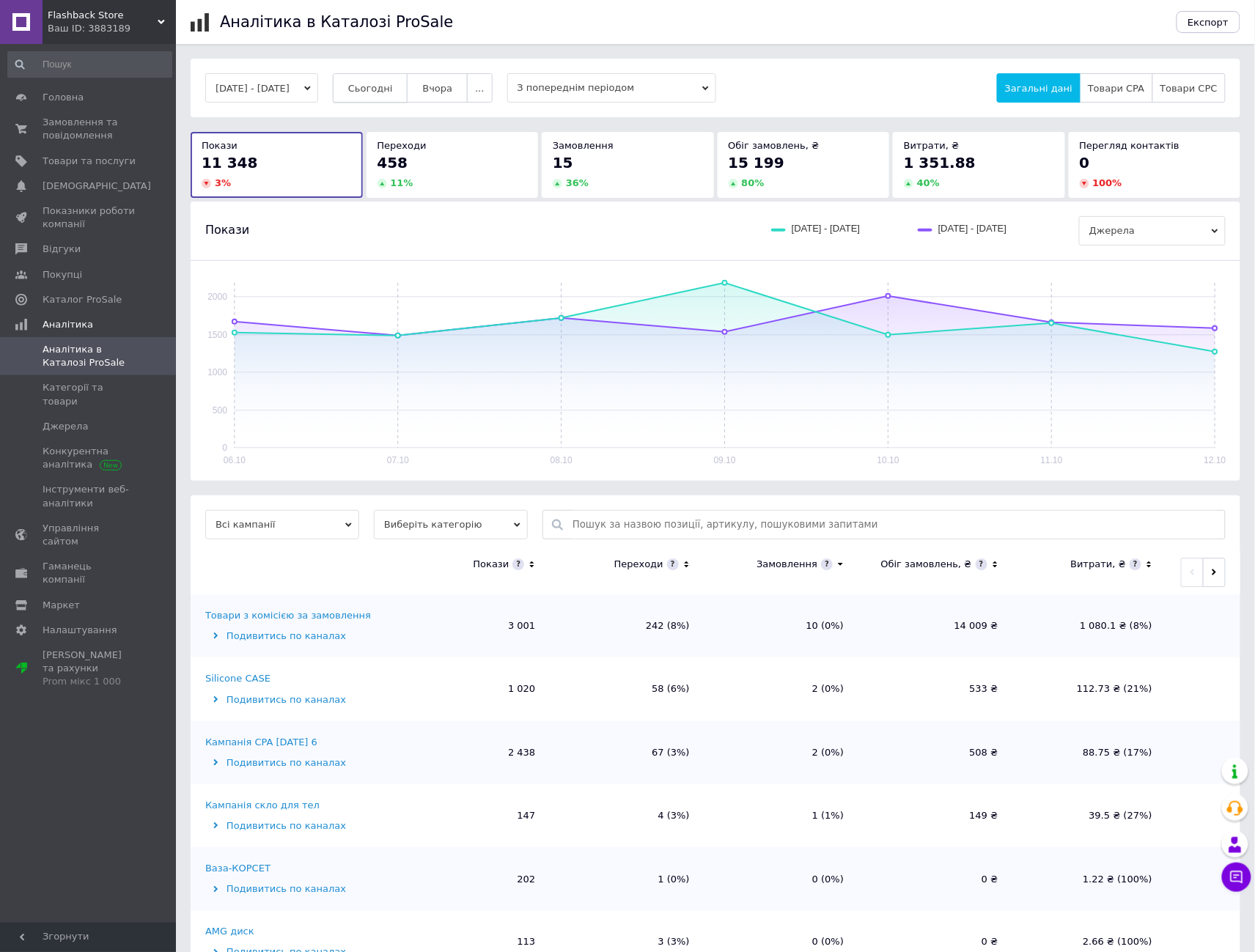
click at [392, 73] on button "Сьогодні" at bounding box center [370, 88] width 75 height 30
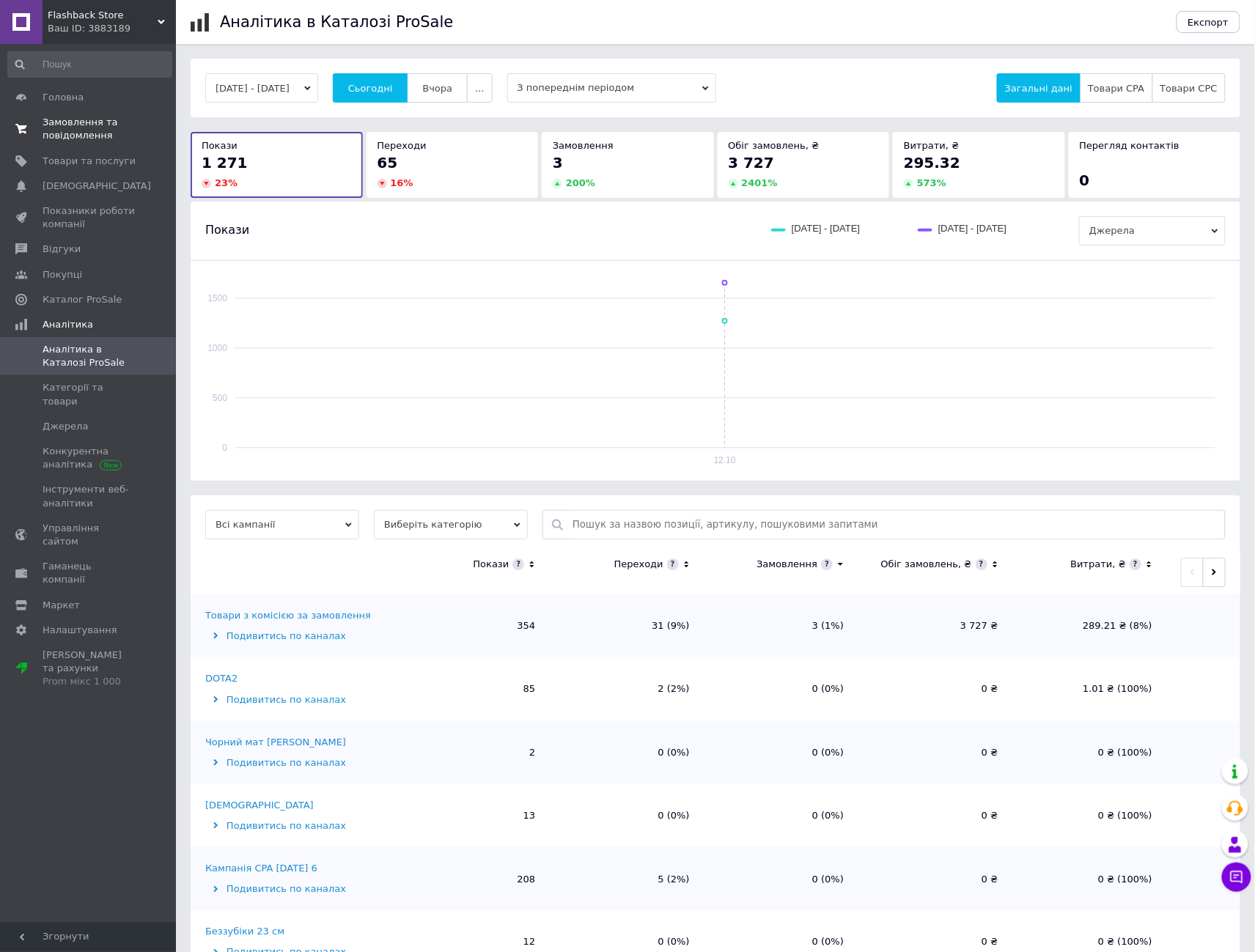
click at [96, 125] on span "Замовлення та повідомлення" at bounding box center [89, 129] width 93 height 27
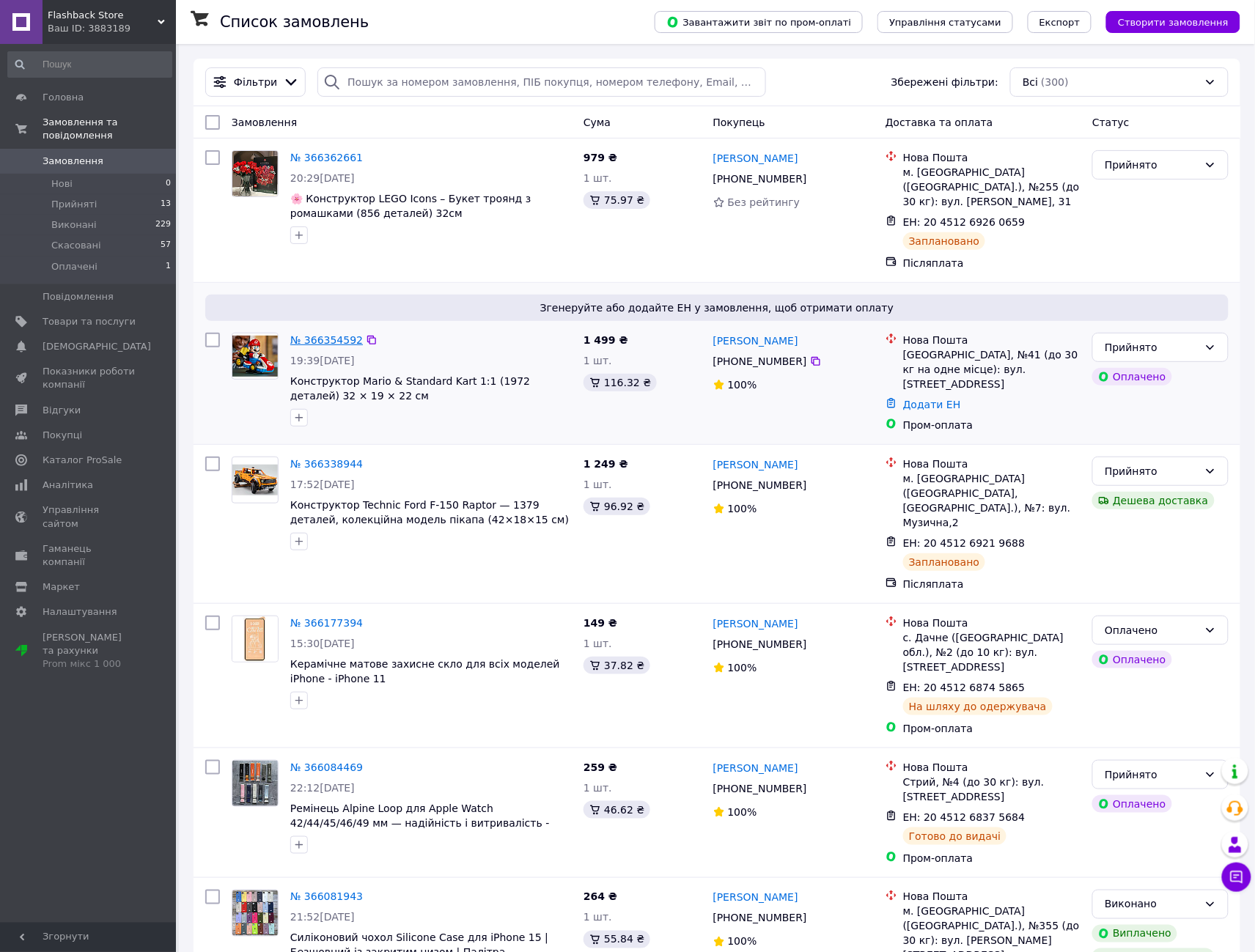
click at [327, 334] on link "№ 366354592" at bounding box center [326, 340] width 72 height 12
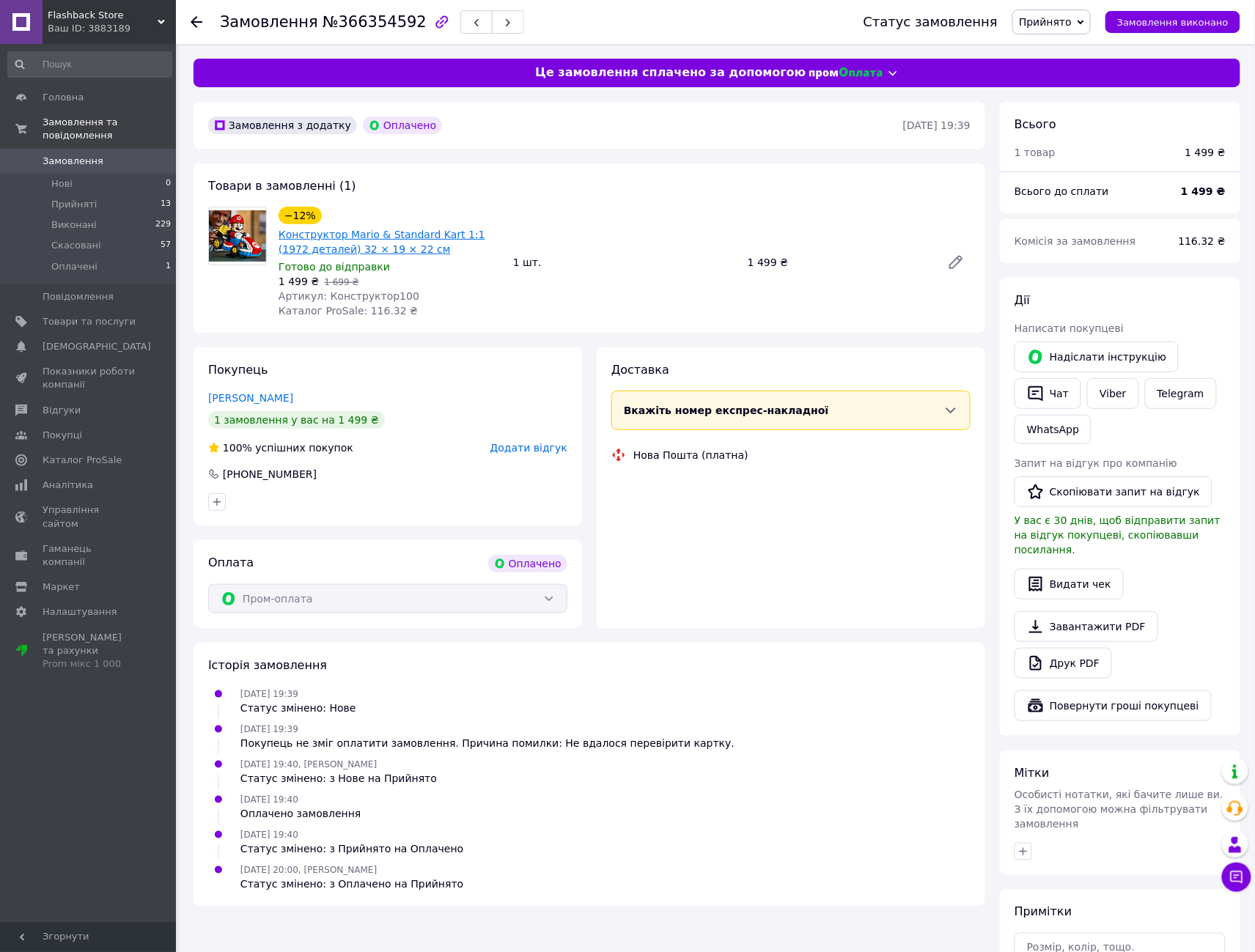
click at [301, 243] on link "Конструктор Mario & Standard Kart 1:1 (1972 деталей) 32 × 19 × 22 см" at bounding box center [382, 242] width 206 height 27
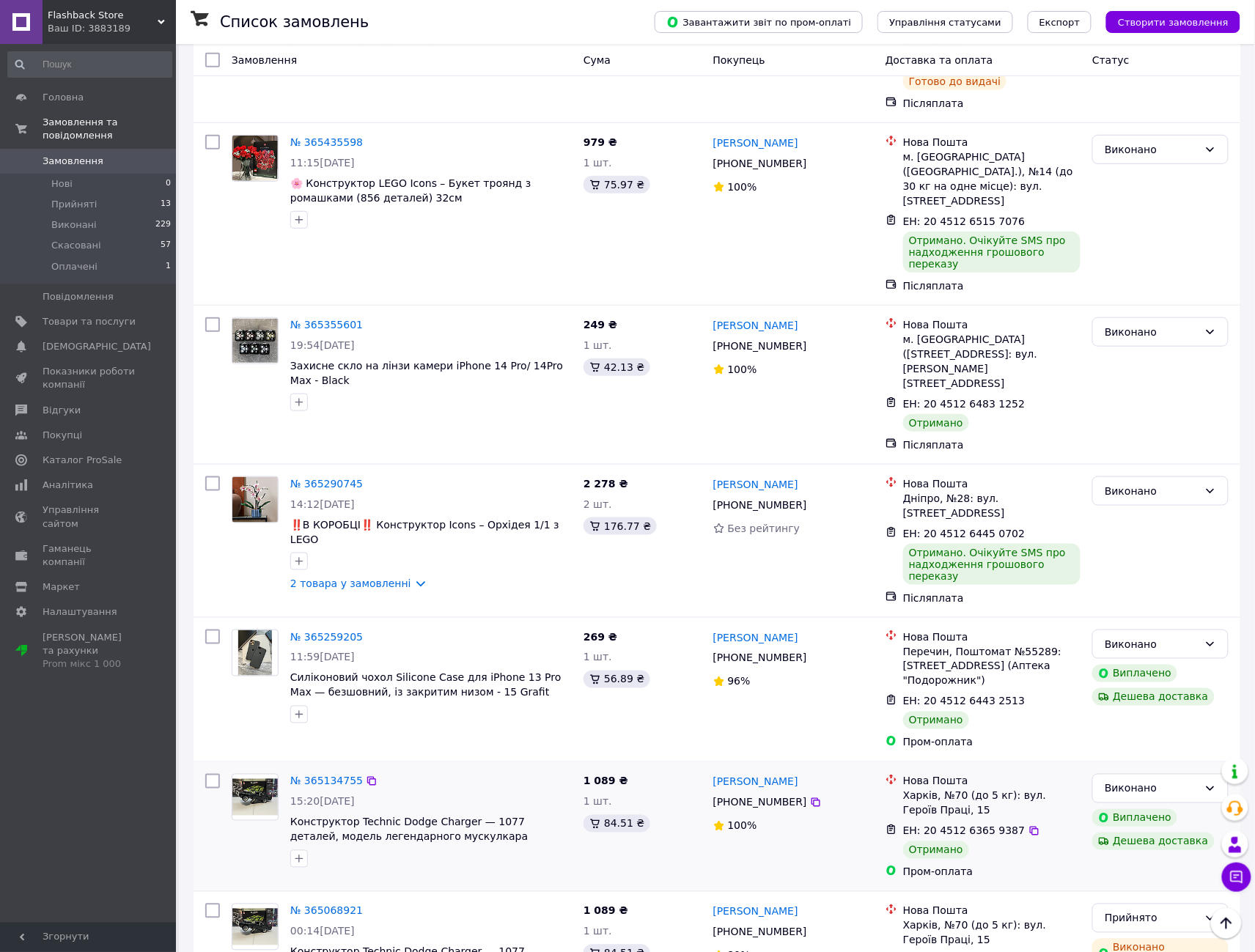
scroll to position [2027, 0]
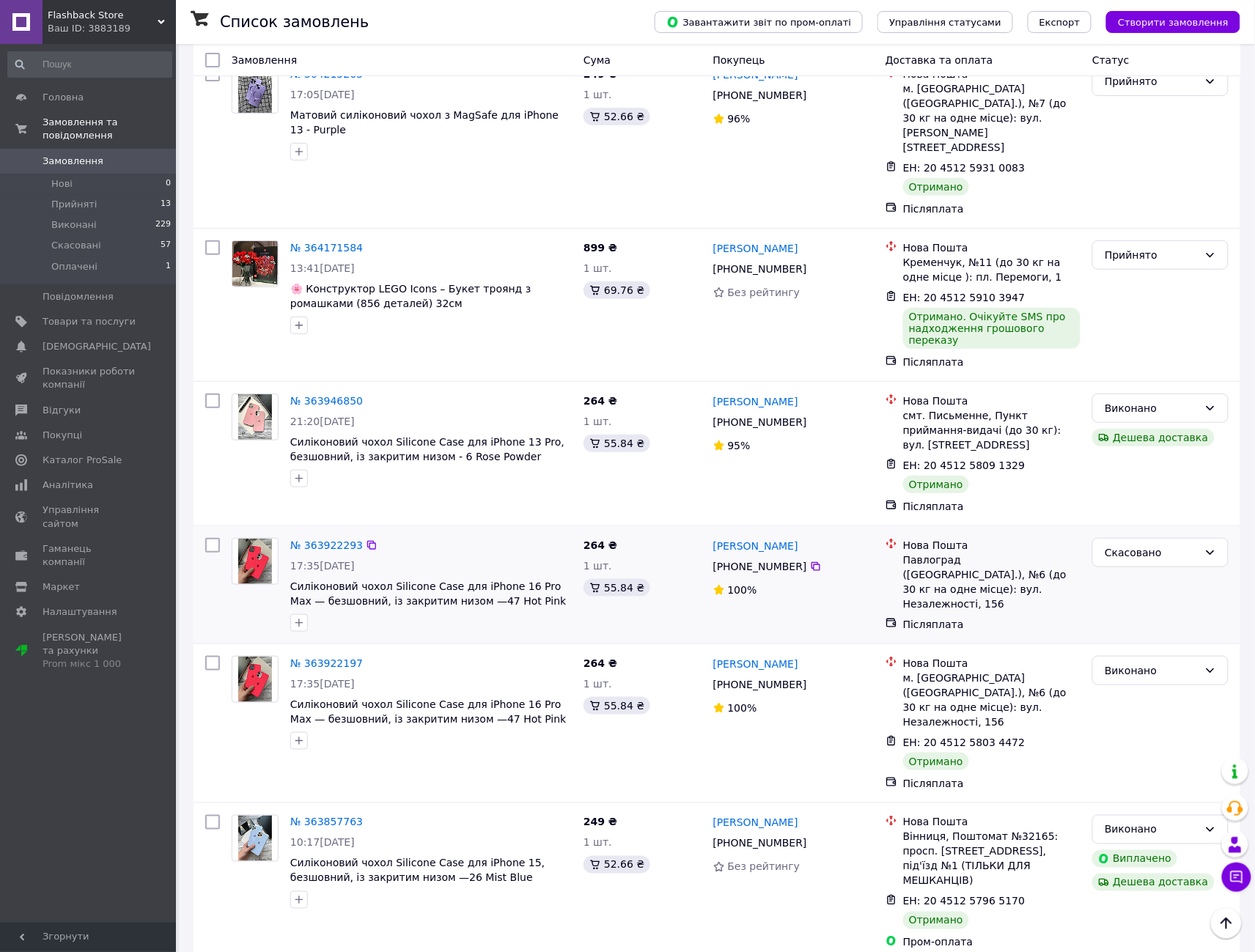
scroll to position [1892, 0]
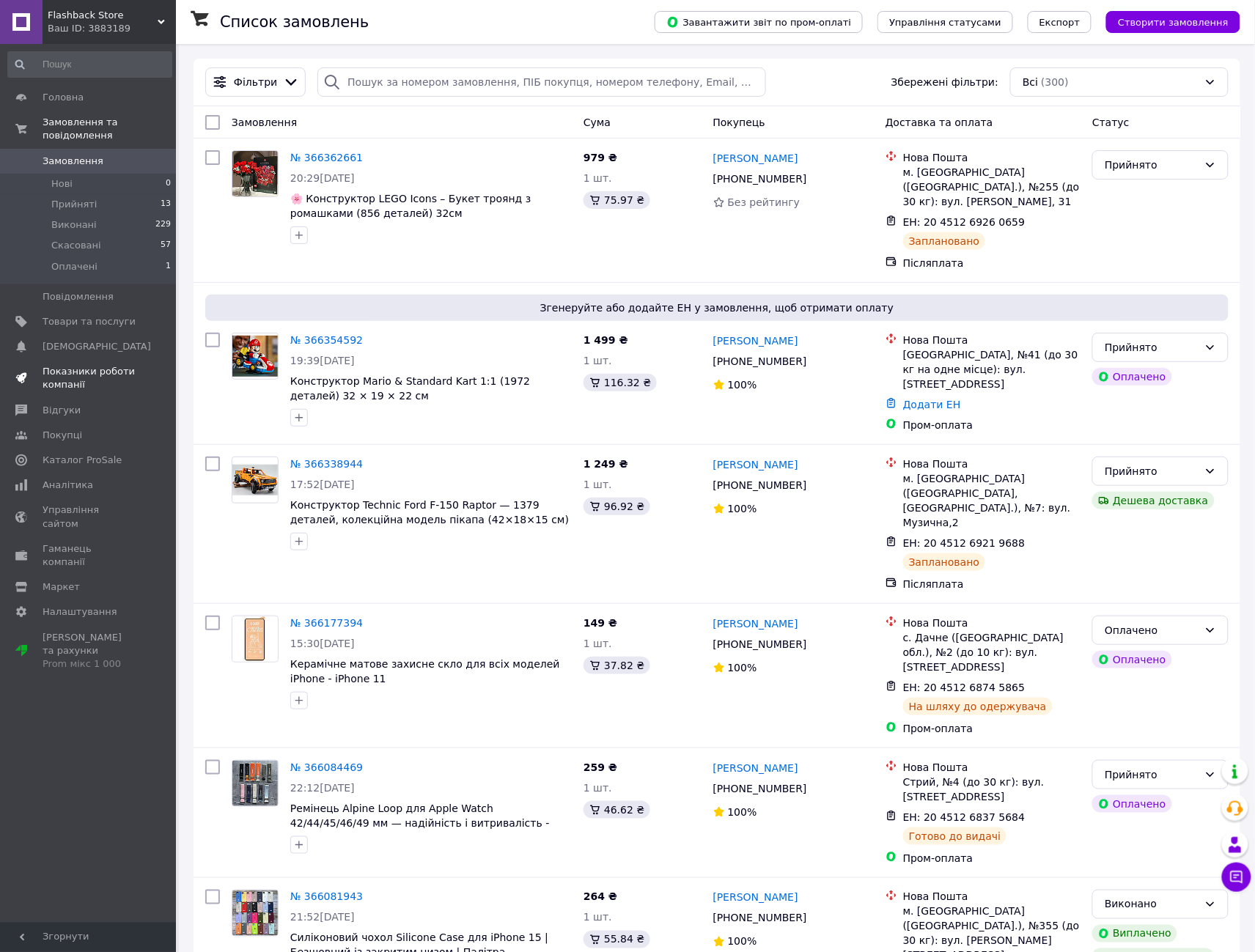
click at [45, 365] on span "Показники роботи компанії" at bounding box center [89, 378] width 93 height 27
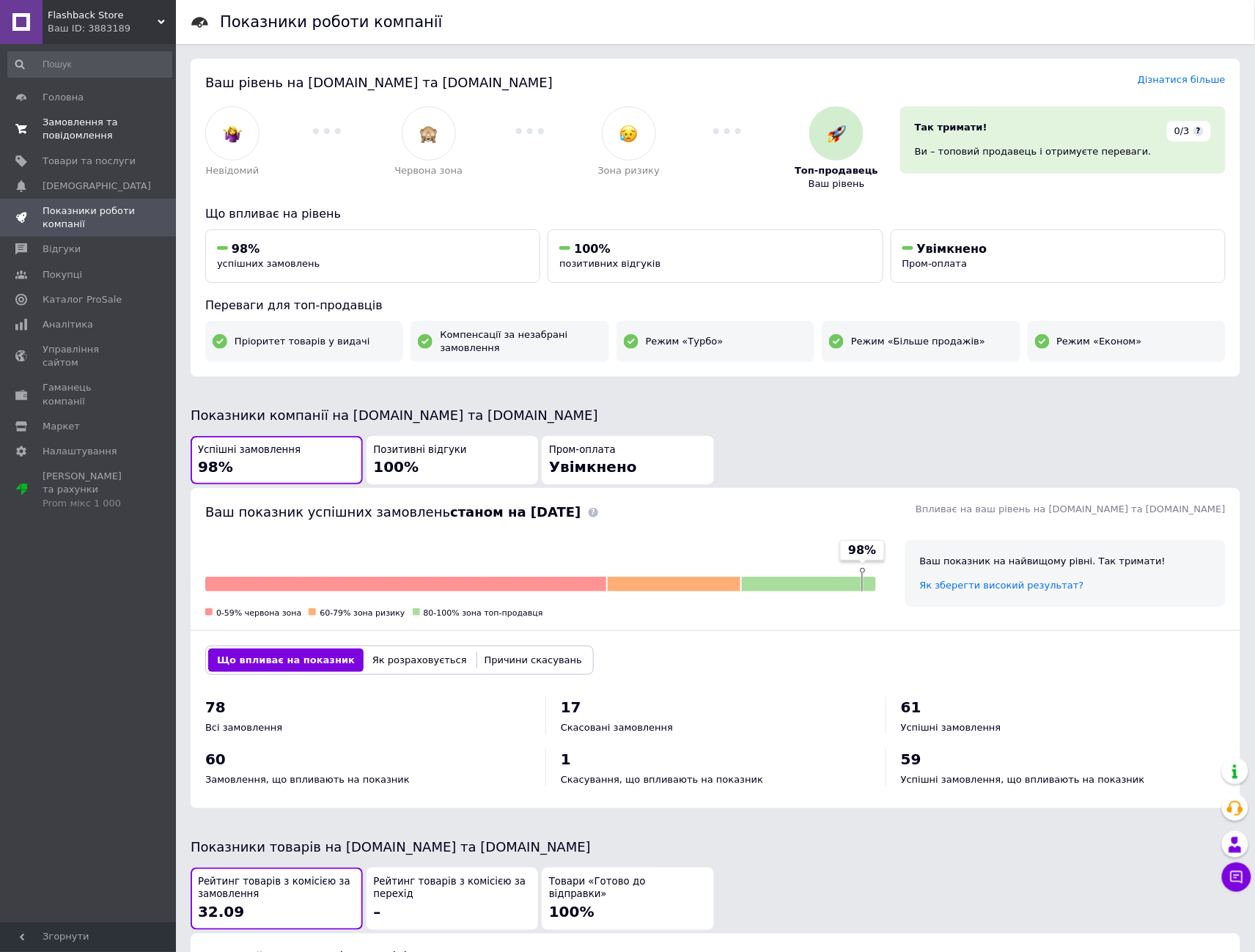
click at [57, 127] on span "Замовлення та повідомлення" at bounding box center [89, 129] width 93 height 27
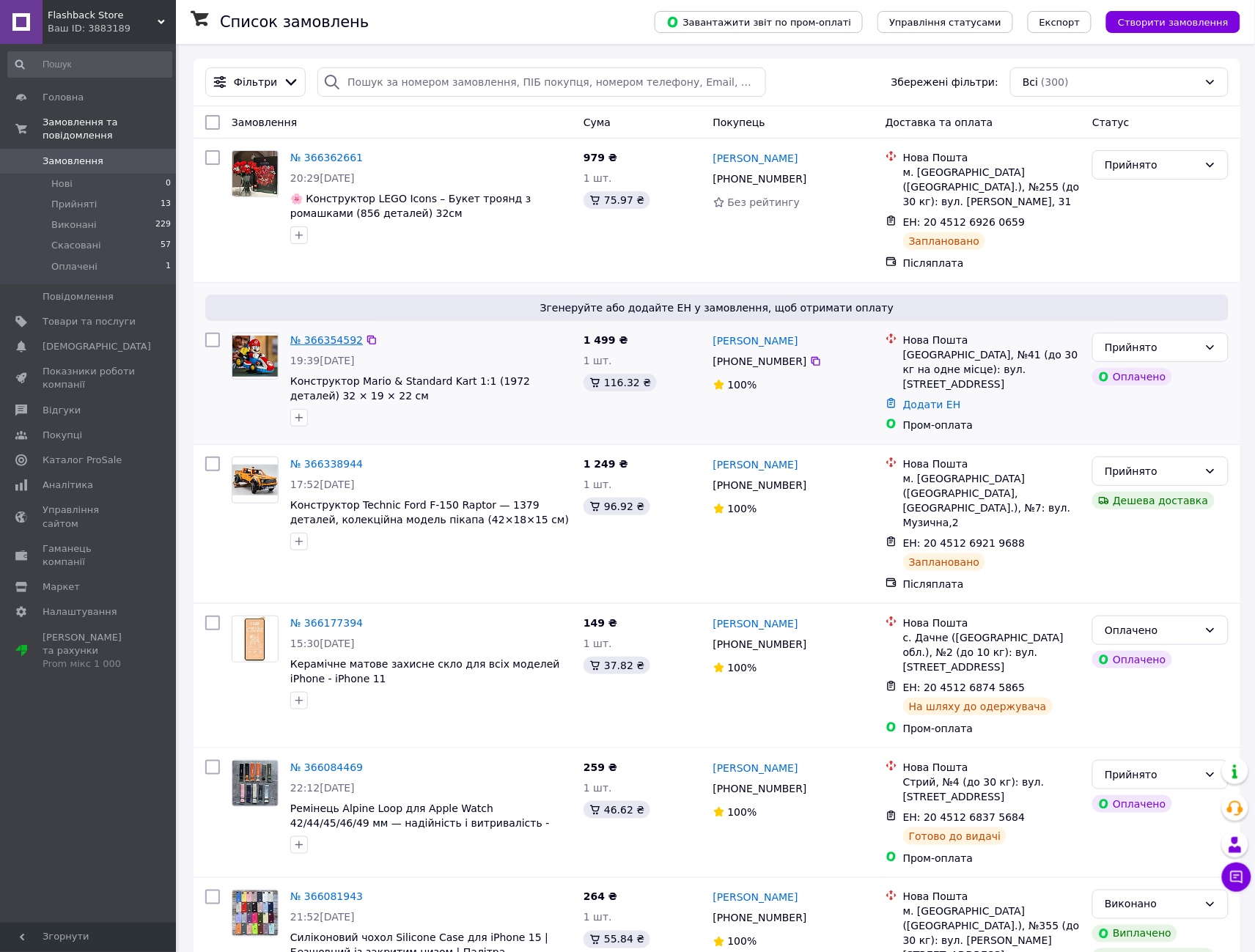
click at [320, 334] on link "№ 366354592" at bounding box center [326, 340] width 72 height 12
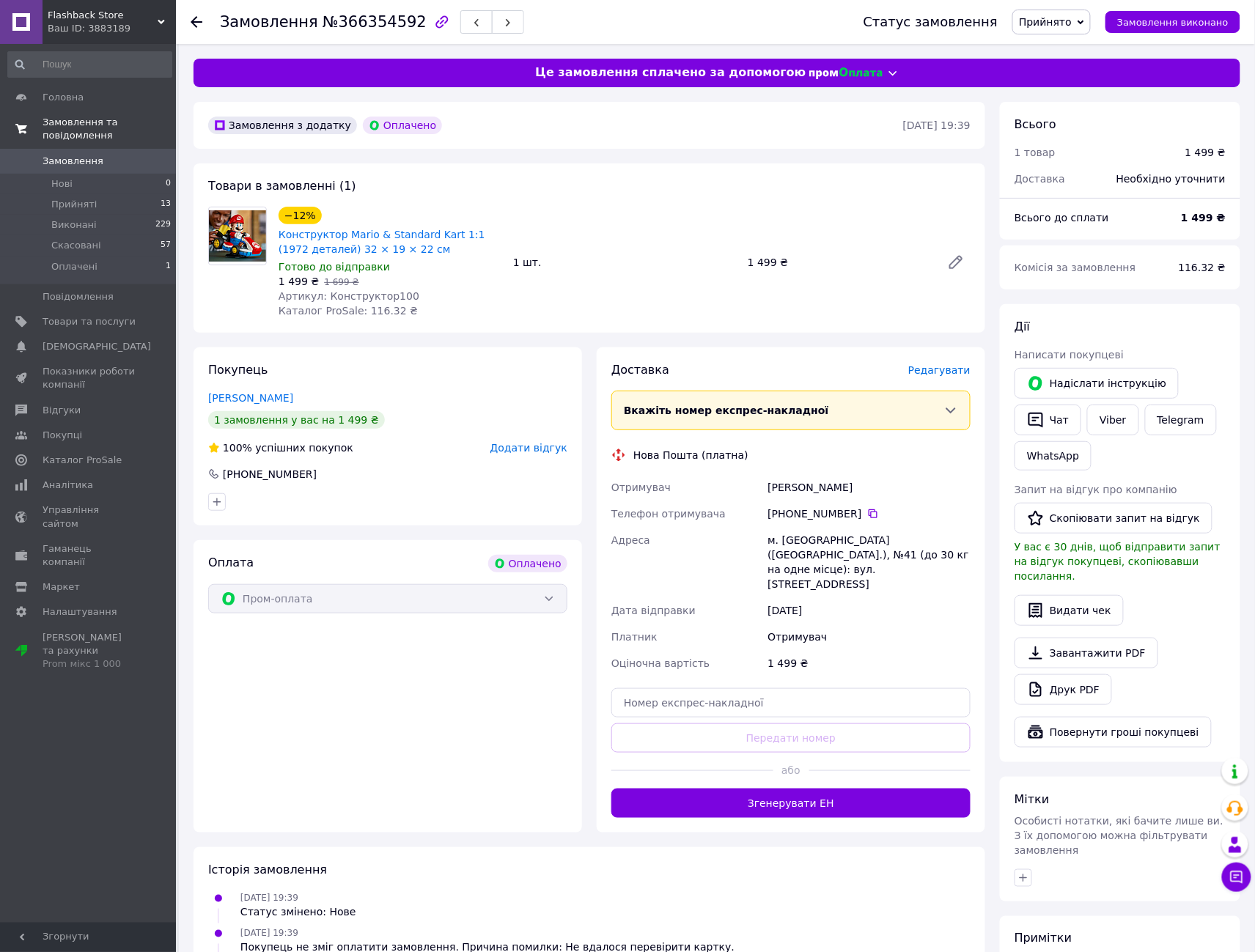
click at [73, 123] on span "Замовлення та повідомлення" at bounding box center [109, 129] width 133 height 27
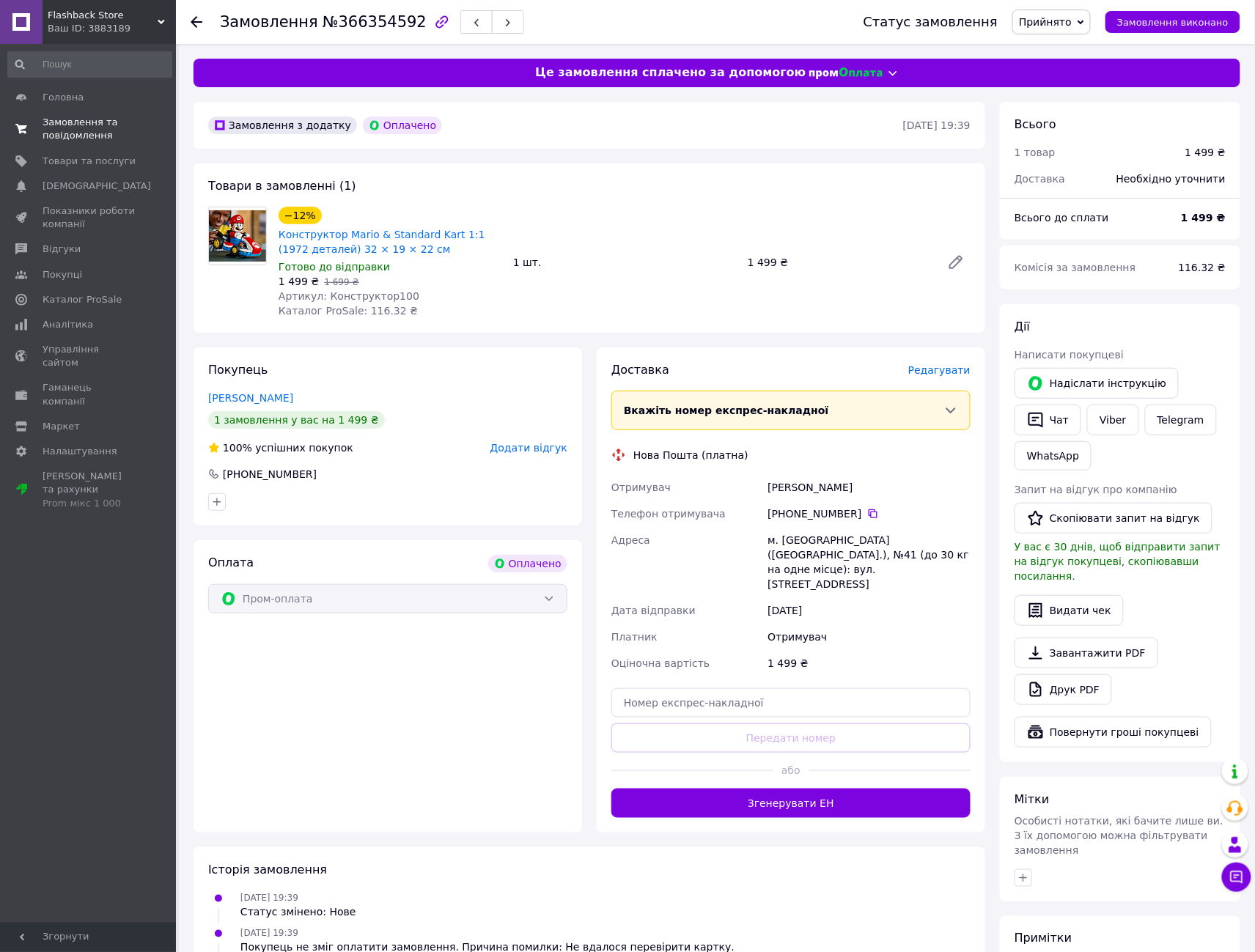
click at [73, 123] on span "Замовлення та повідомлення" at bounding box center [89, 129] width 93 height 27
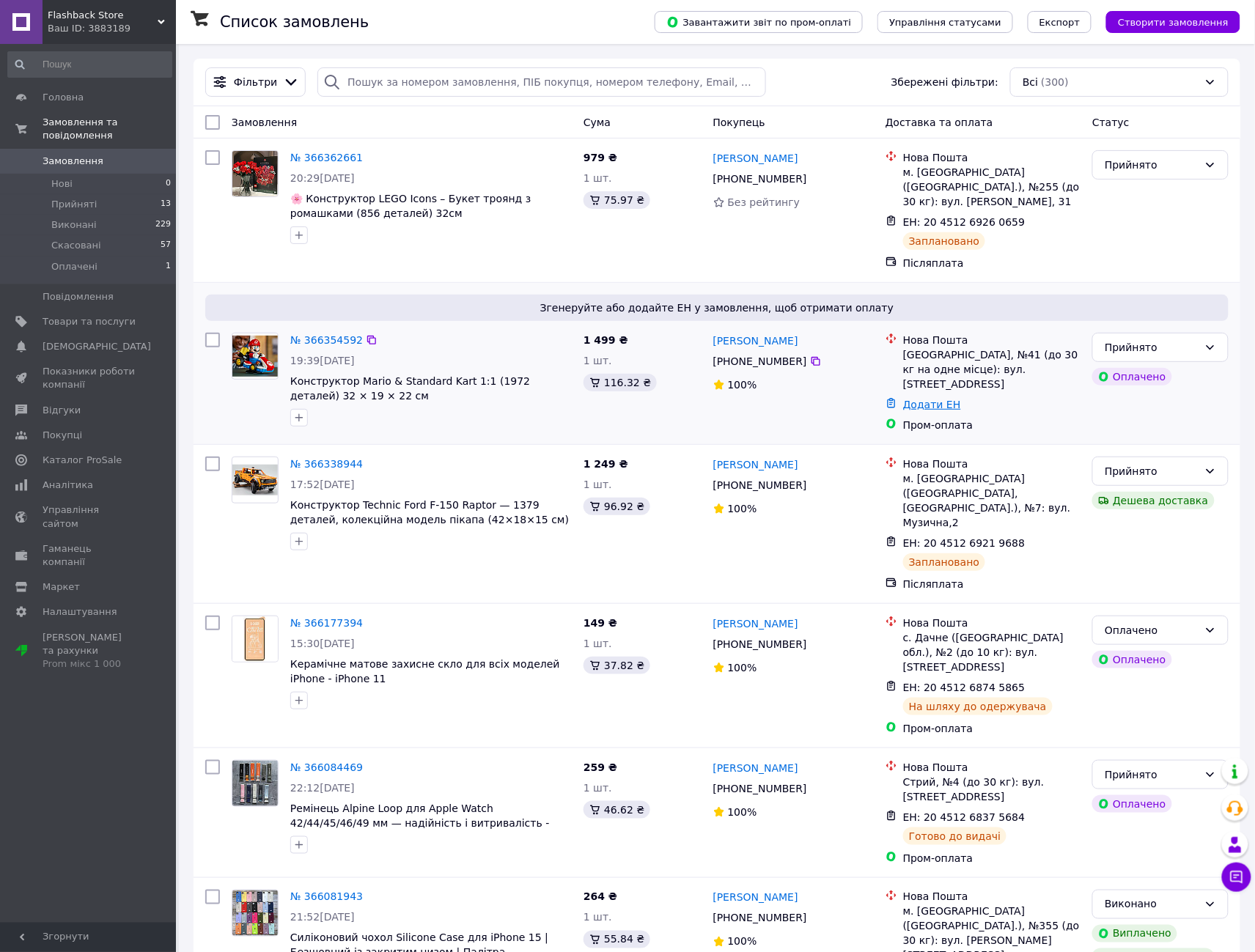
click at [937, 399] on link "Додати ЕН" at bounding box center [932, 405] width 58 height 12
click at [779, 440] on input "Додати ЕН" at bounding box center [842, 434] width 196 height 30
paste input "20451269274957"
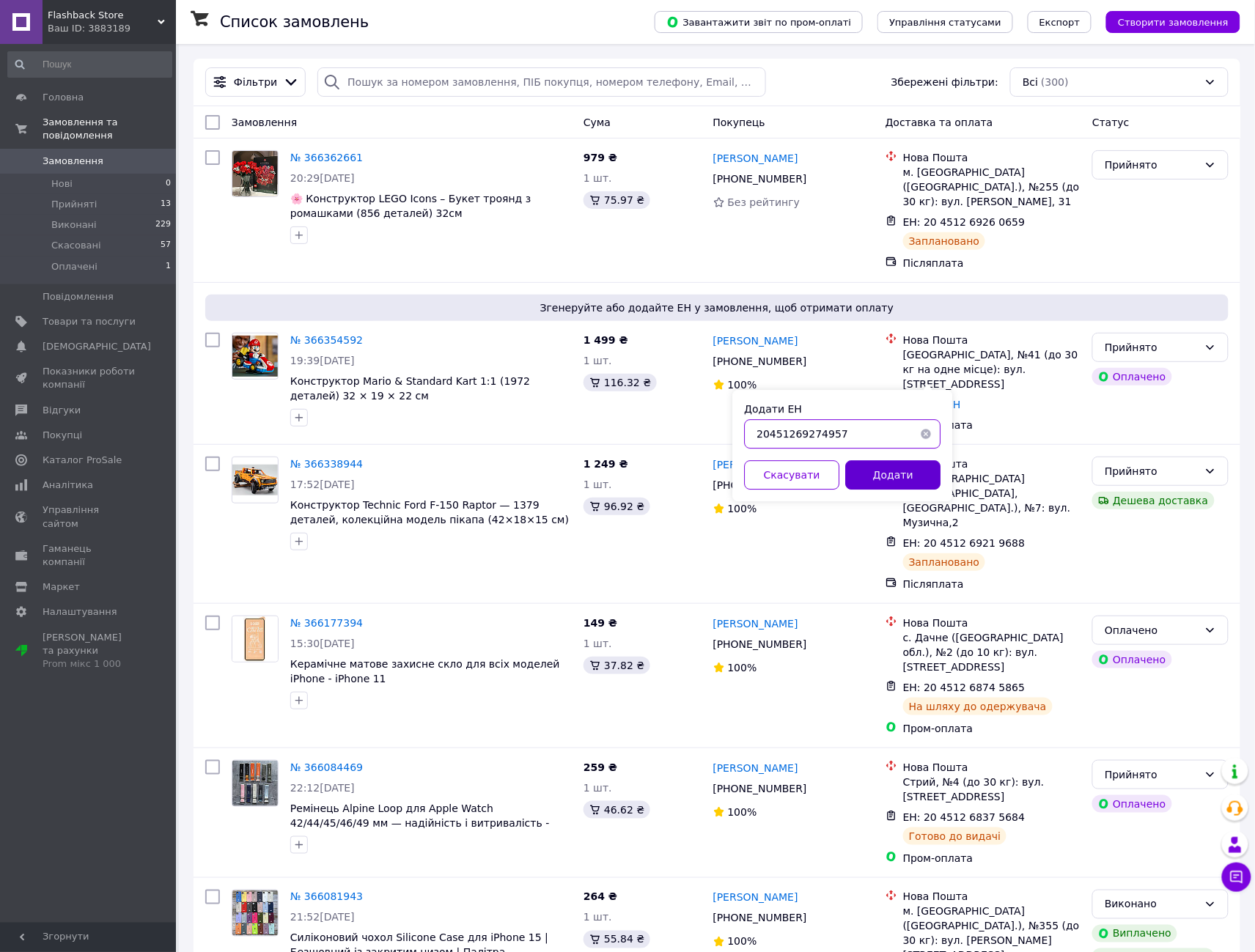
type input "20451269274957"
click at [877, 473] on button "Додати" at bounding box center [893, 475] width 95 height 30
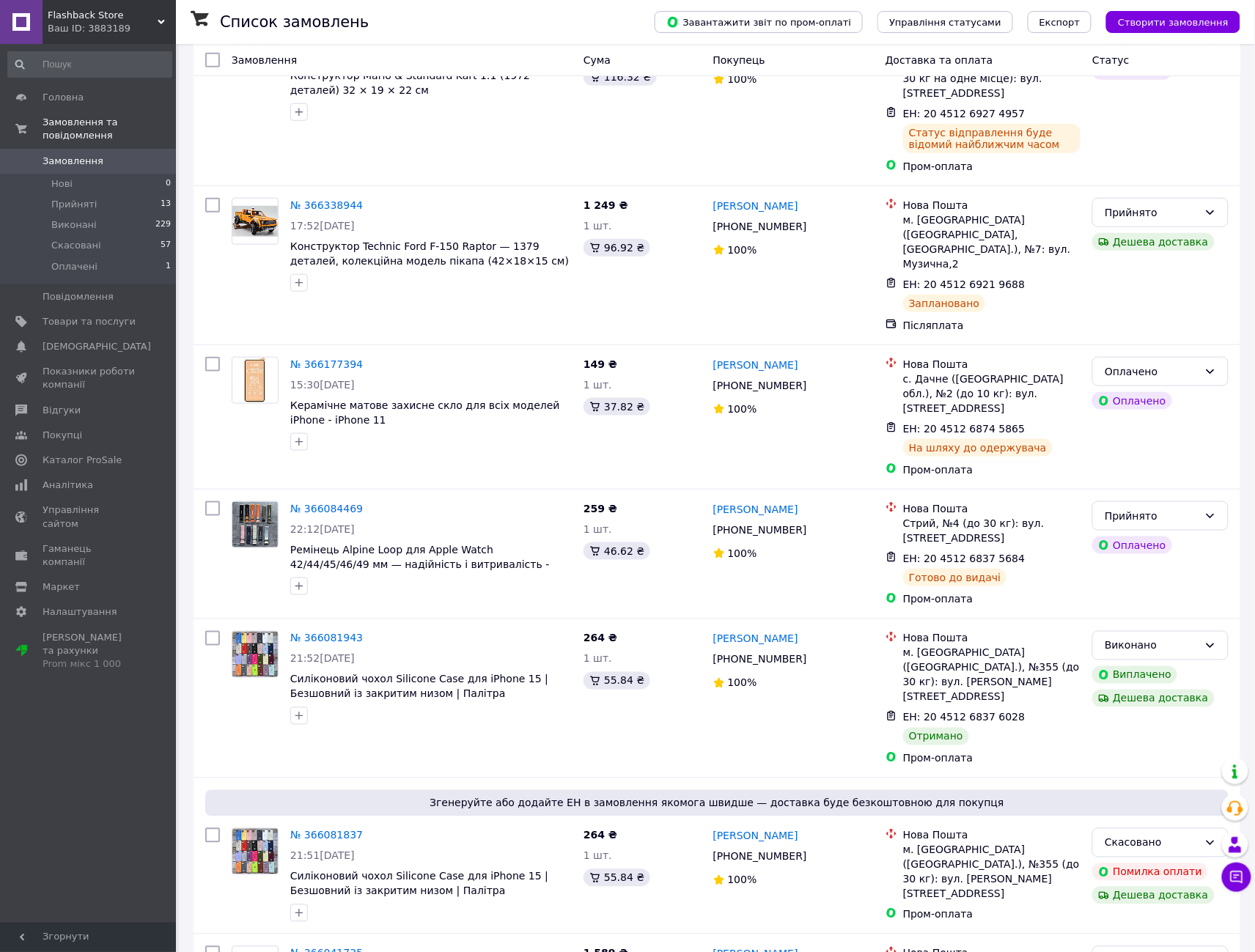
scroll to position [325, 0]
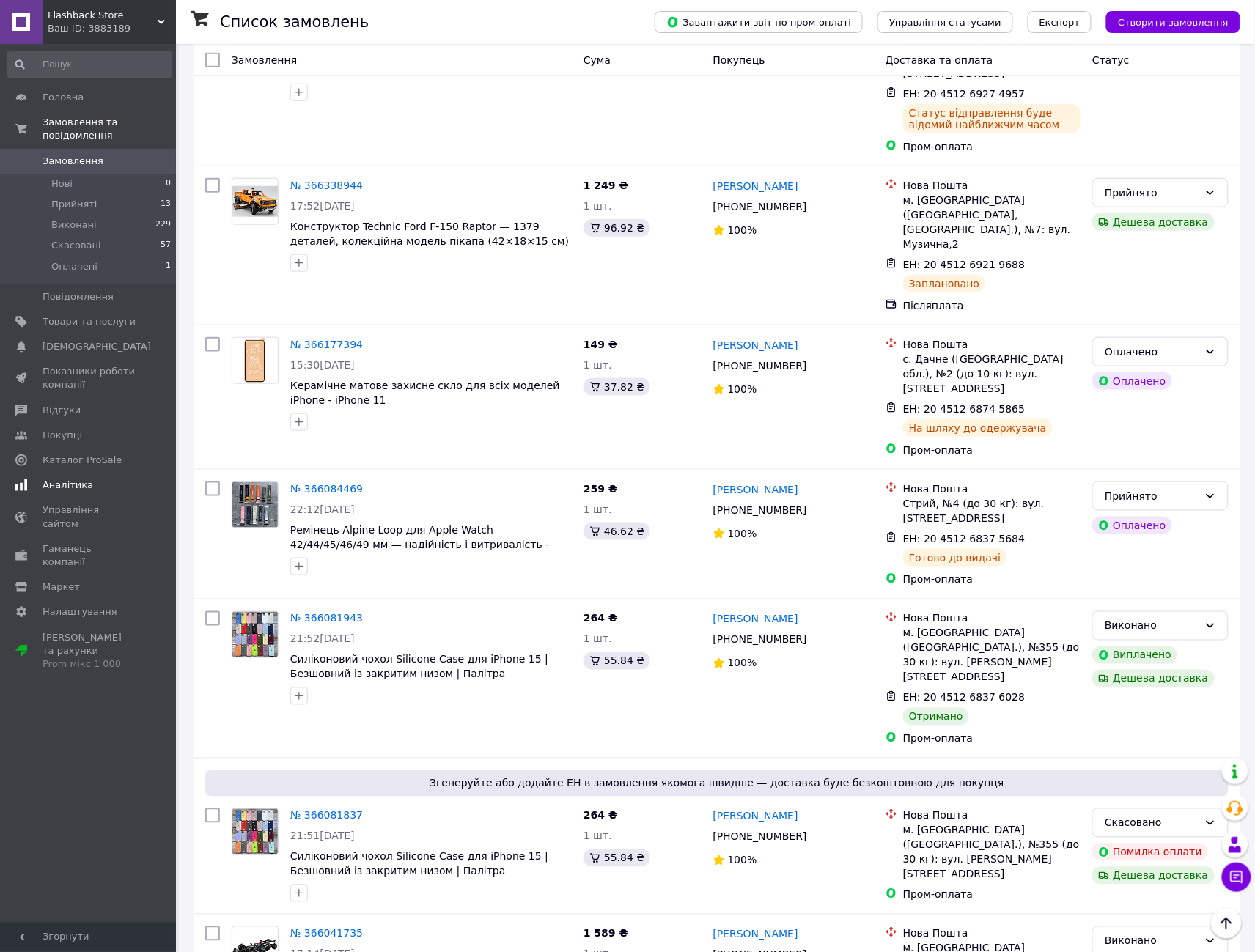
click at [47, 478] on span "Аналітика" at bounding box center [67, 484] width 51 height 13
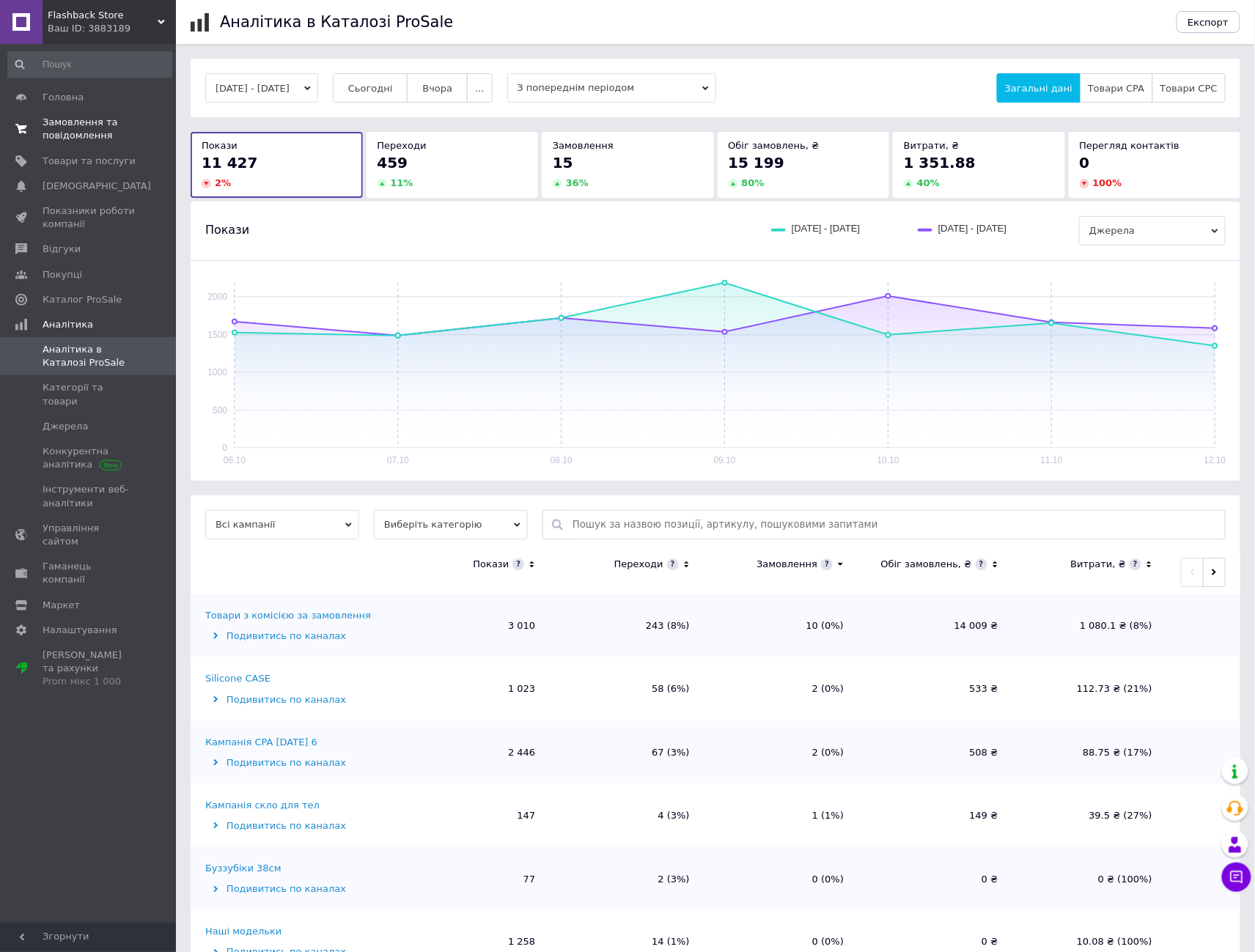
click at [54, 123] on span "Замовлення та повідомлення" at bounding box center [89, 129] width 93 height 27
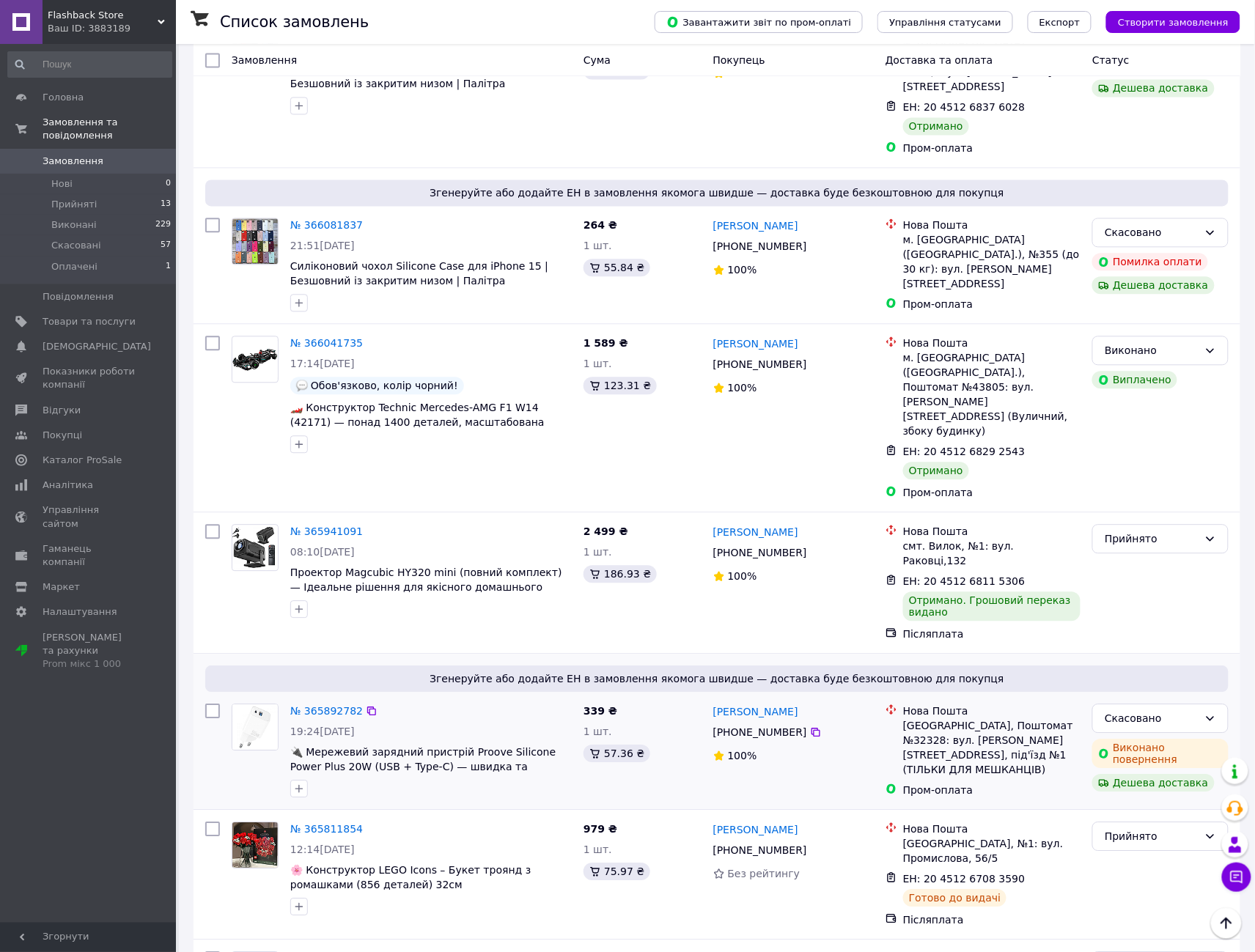
scroll to position [895, 0]
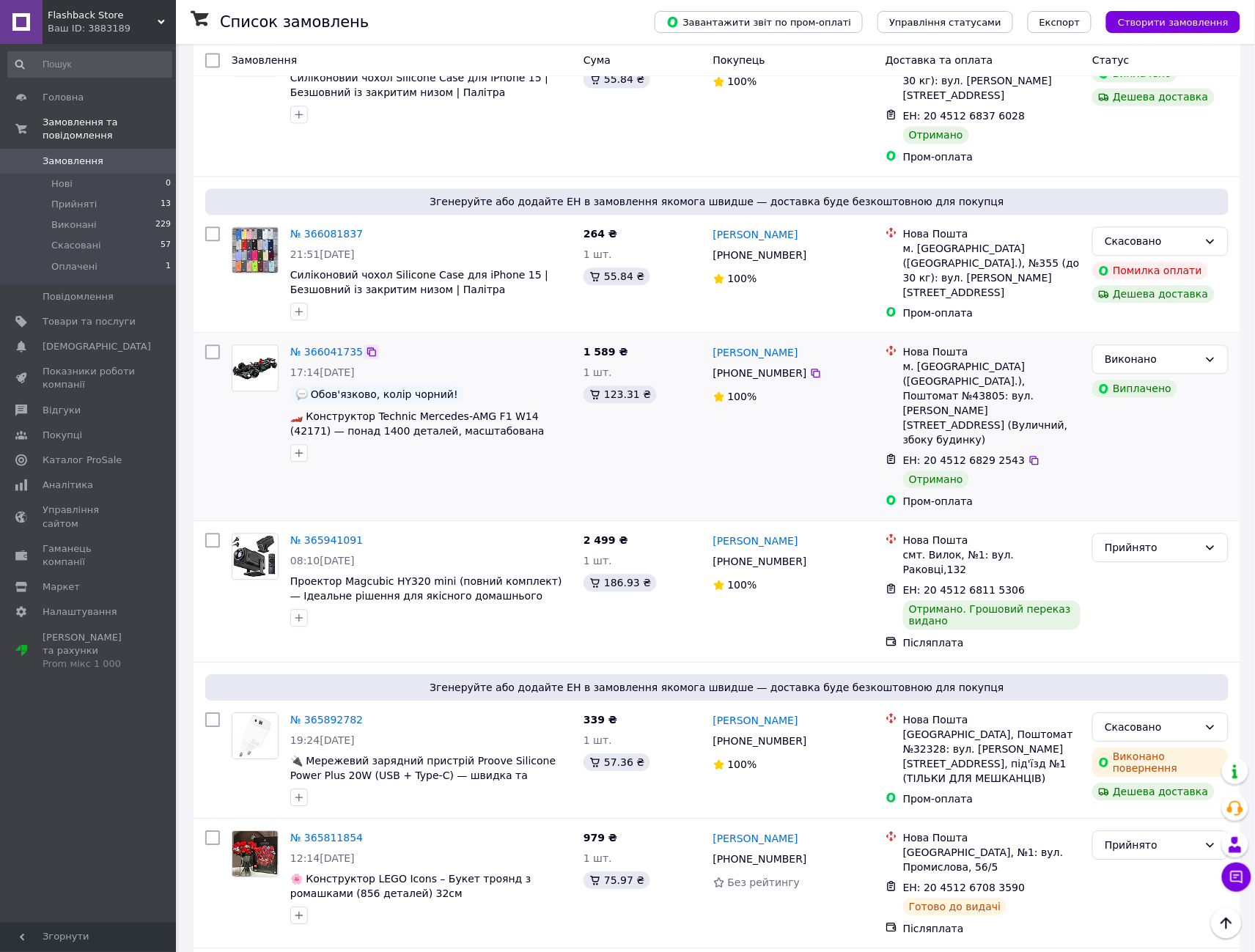
click at [366, 346] on icon at bounding box center [372, 352] width 12 height 12
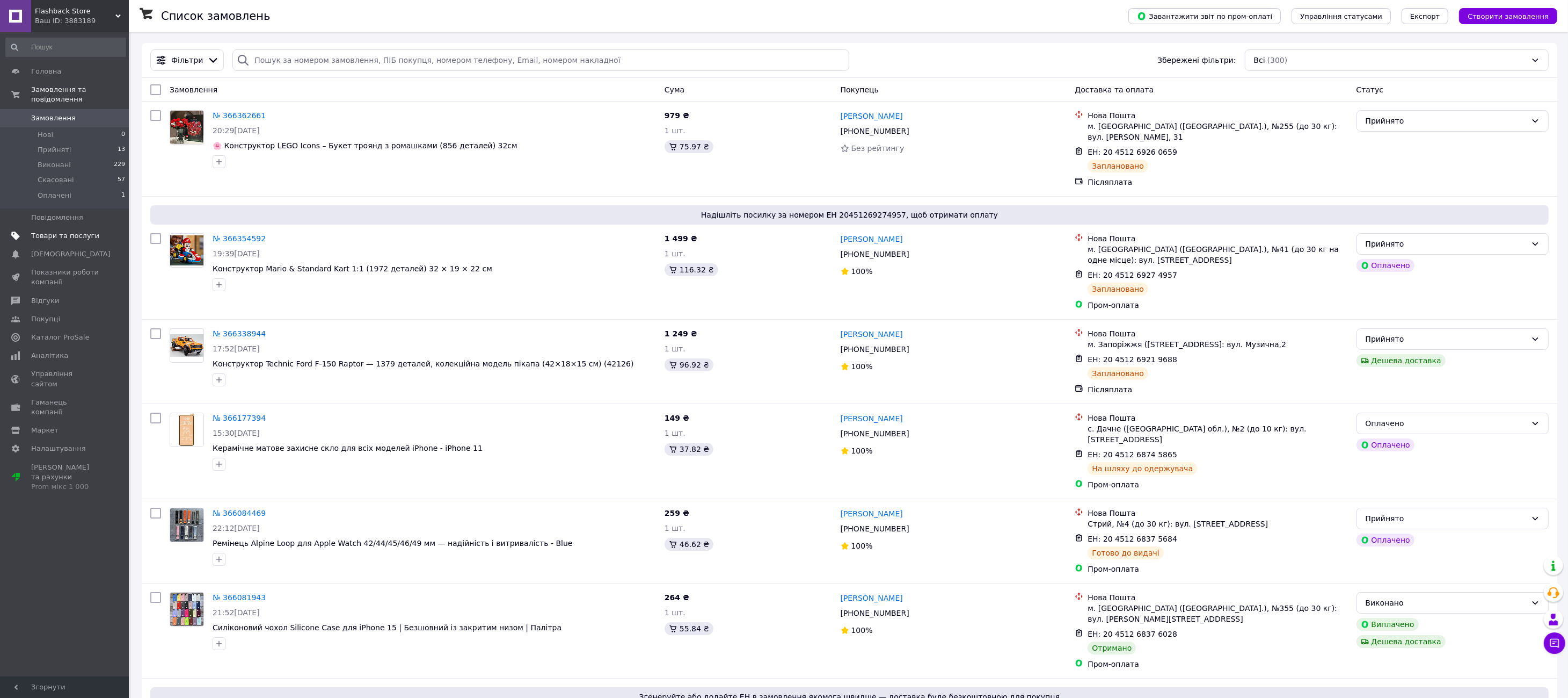
click at [54, 231] on span "Товари та послуги" at bounding box center [65, 236] width 68 height 9
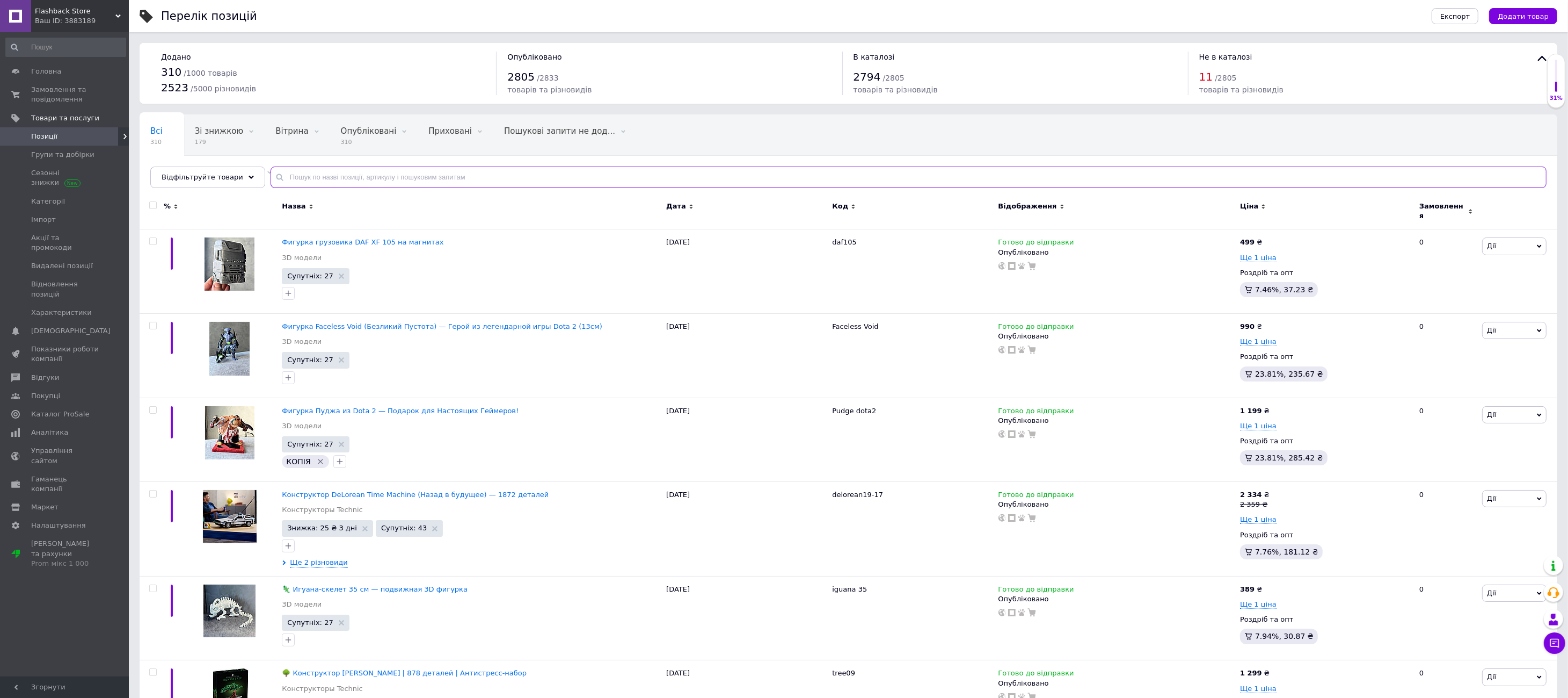
click at [352, 175] on input "text" at bounding box center [908, 177] width 1276 height 22
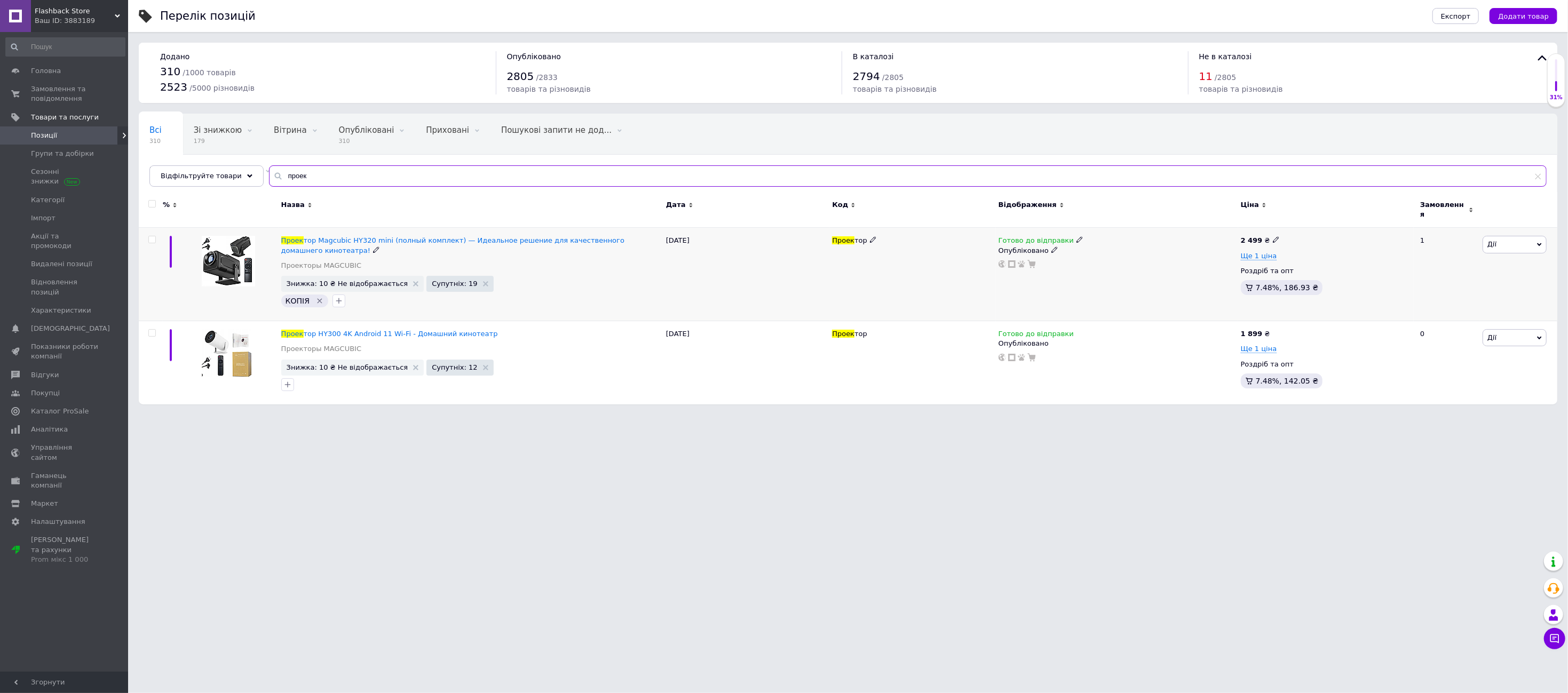
type input "проек"
click at [922, 236] on icon at bounding box center [1275, 239] width 7 height 6
click at [922, 222] on input "2499" at bounding box center [1324, 229] width 81 height 22
type input "2599"
click at [922, 289] on div "2 499 ₴ Ціна 2599 Валюта ₴ $ EUR CHF GBP ¥ PLN ₸ MDL HUF KGS CNY TRY KRW lei Ще…" at bounding box center [1326, 268] width 170 height 64
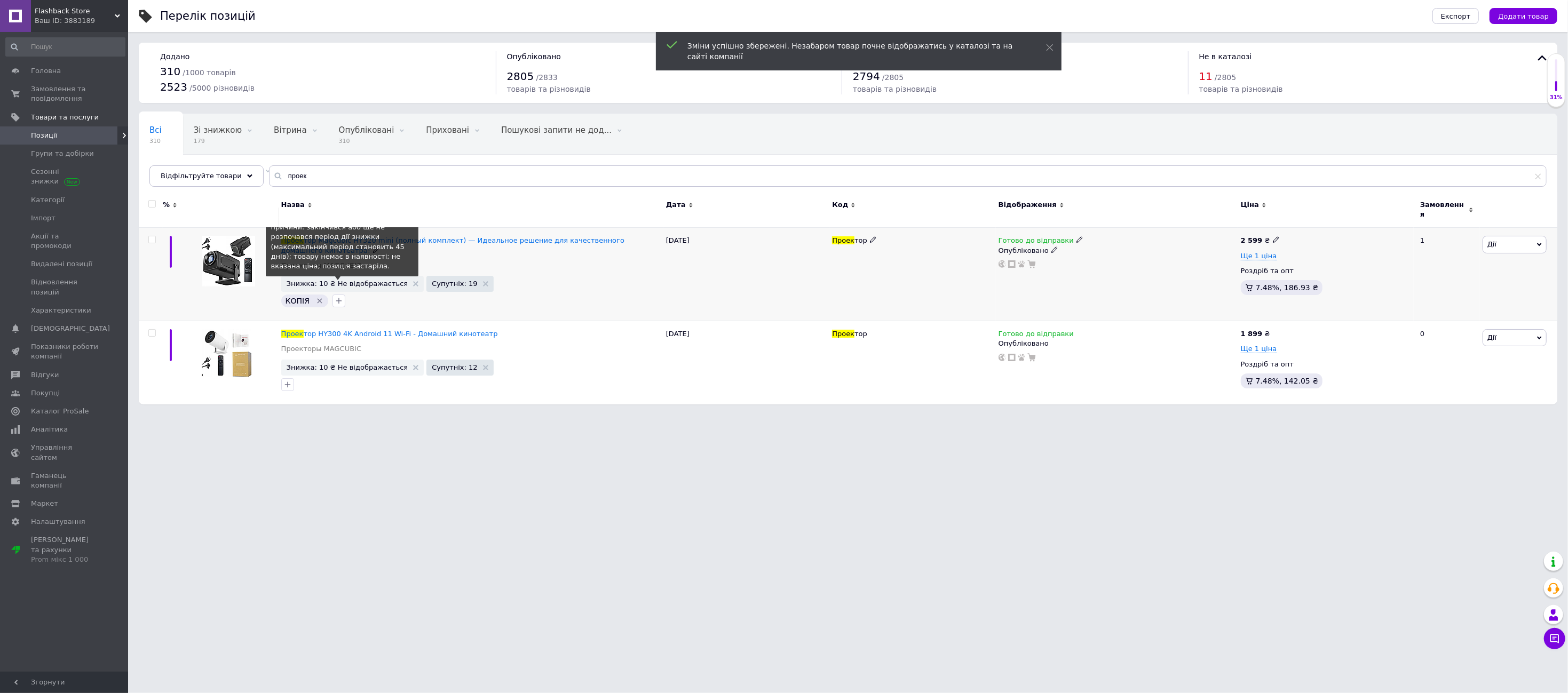
click at [350, 280] on span "Знижка: 10 ₴ Не відображається" at bounding box center [347, 284] width 121 height 7
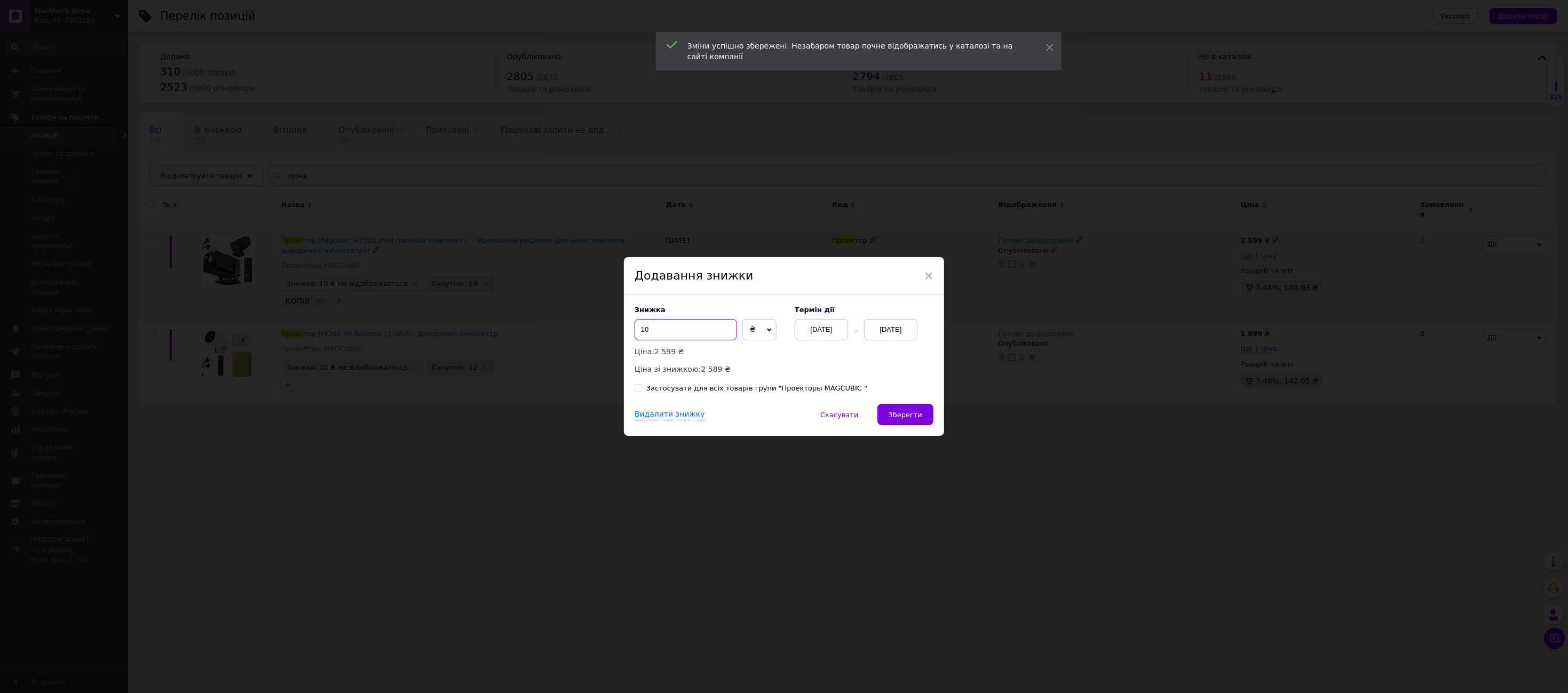
drag, startPoint x: 646, startPoint y: 329, endPoint x: 635, endPoint y: 329, distance: 11.0
click at [635, 329] on input "10" at bounding box center [685, 330] width 103 height 22
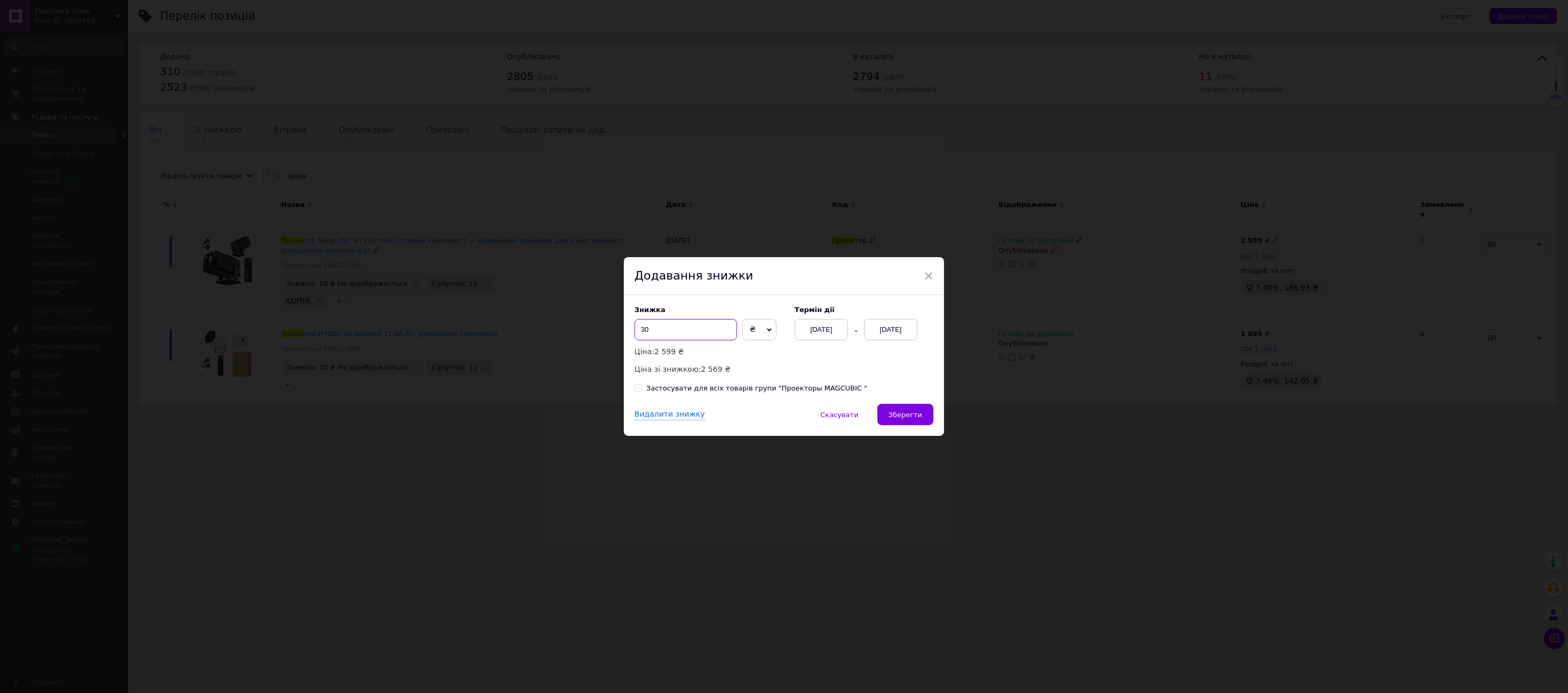
type input "30"
drag, startPoint x: 787, startPoint y: 389, endPoint x: 867, endPoint y: 406, distance: 81.8
click at [787, 389] on div "Застосувати для всіх товарів групи "Проекторы MAGCUBIC "" at bounding box center [757, 388] width 221 height 9
click at [641, 389] on input "Застосувати для всіх товарів групи "Проекторы MAGCUBIC "" at bounding box center [638, 388] width 7 height 7
click at [637, 385] on input "Застосувати для всіх товарів групи "Проекторы MAGCUBIC "" at bounding box center [638, 388] width 7 height 7
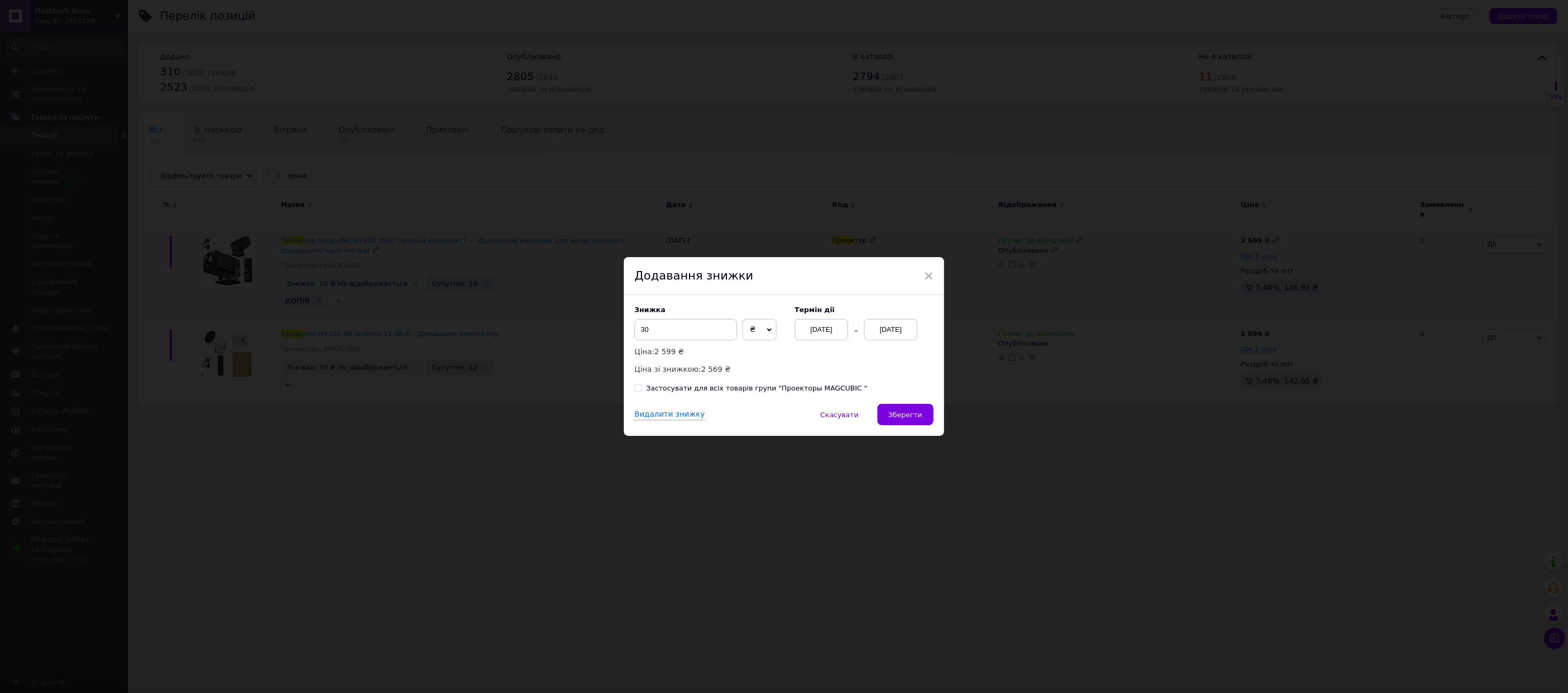
click at [632, 389] on div "Знижка 30 ₴ % Ціна: 2 599 ₴ Ціна зі знижкою: 2 569 ₴ Термін дії 12.10.2025 12.1…" at bounding box center [784, 349] width 320 height 109
click at [638, 388] on input "Застосувати для всіх товарів групи "Проекторы MAGCUBIC "" at bounding box center [638, 388] width 7 height 7
checkbox input "true"
click at [908, 417] on span "Зберегти" at bounding box center [905, 414] width 34 height 8
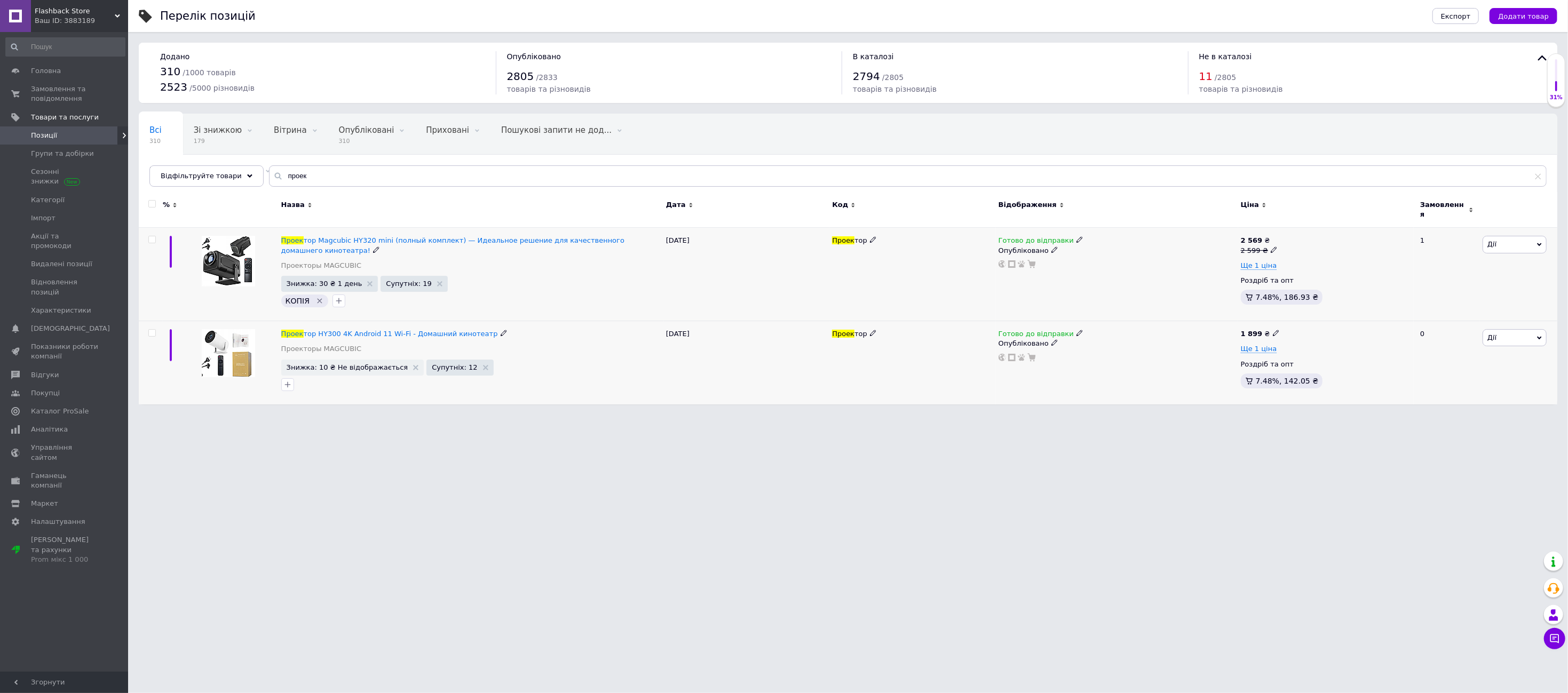
click at [922, 330] on icon at bounding box center [1275, 333] width 7 height 6
click at [922, 314] on input "1899" at bounding box center [1324, 322] width 81 height 22
drag, startPoint x: 1301, startPoint y: 314, endPoint x: 1292, endPoint y: 315, distance: 9.1
click at [922, 315] on input "1899" at bounding box center [1324, 322] width 81 height 22
type input "1949"
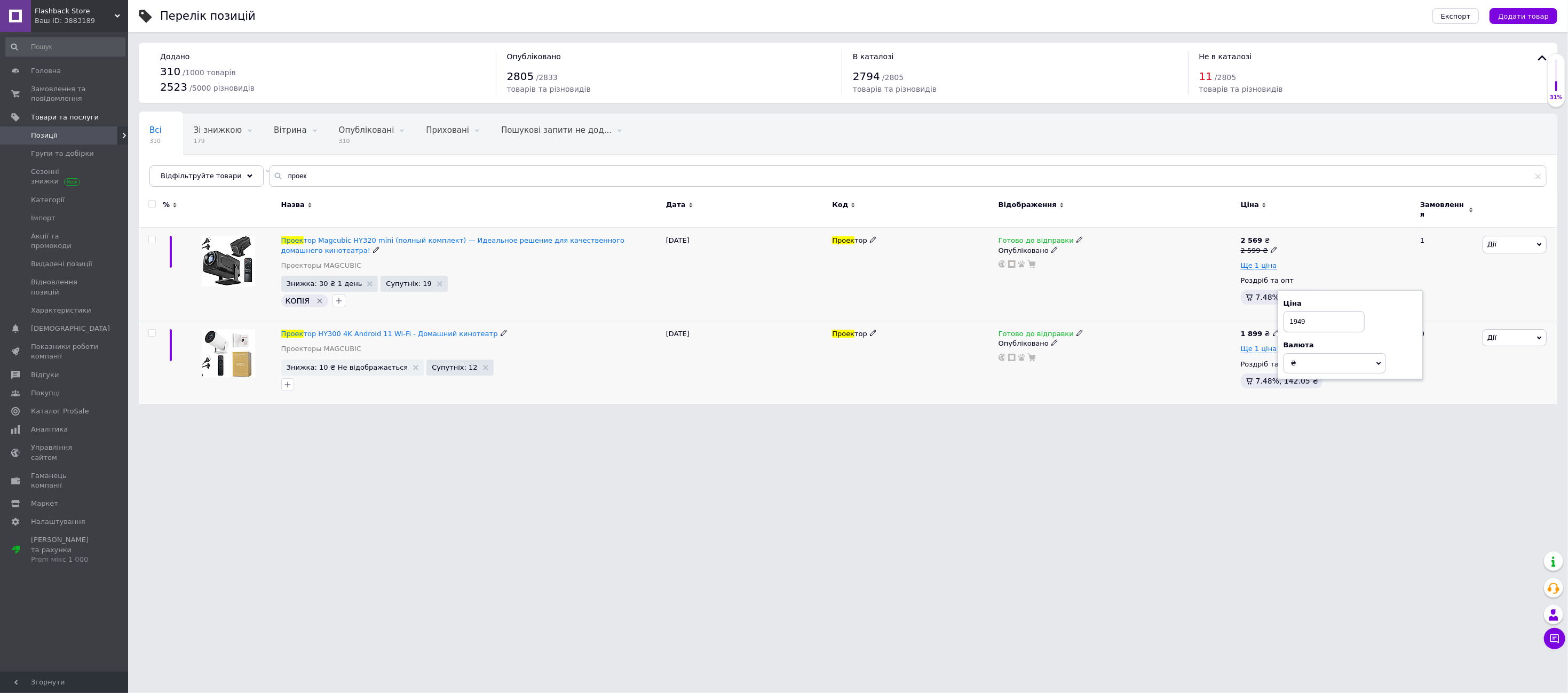
click at [922, 396] on div "1 899 ₴ Ціна 1949 Валюта ₴ $ EUR CHF GBP ¥ PLN ₸ MDL HUF KGS CNY TRY KRW lei Ще…" at bounding box center [1325, 362] width 176 height 83
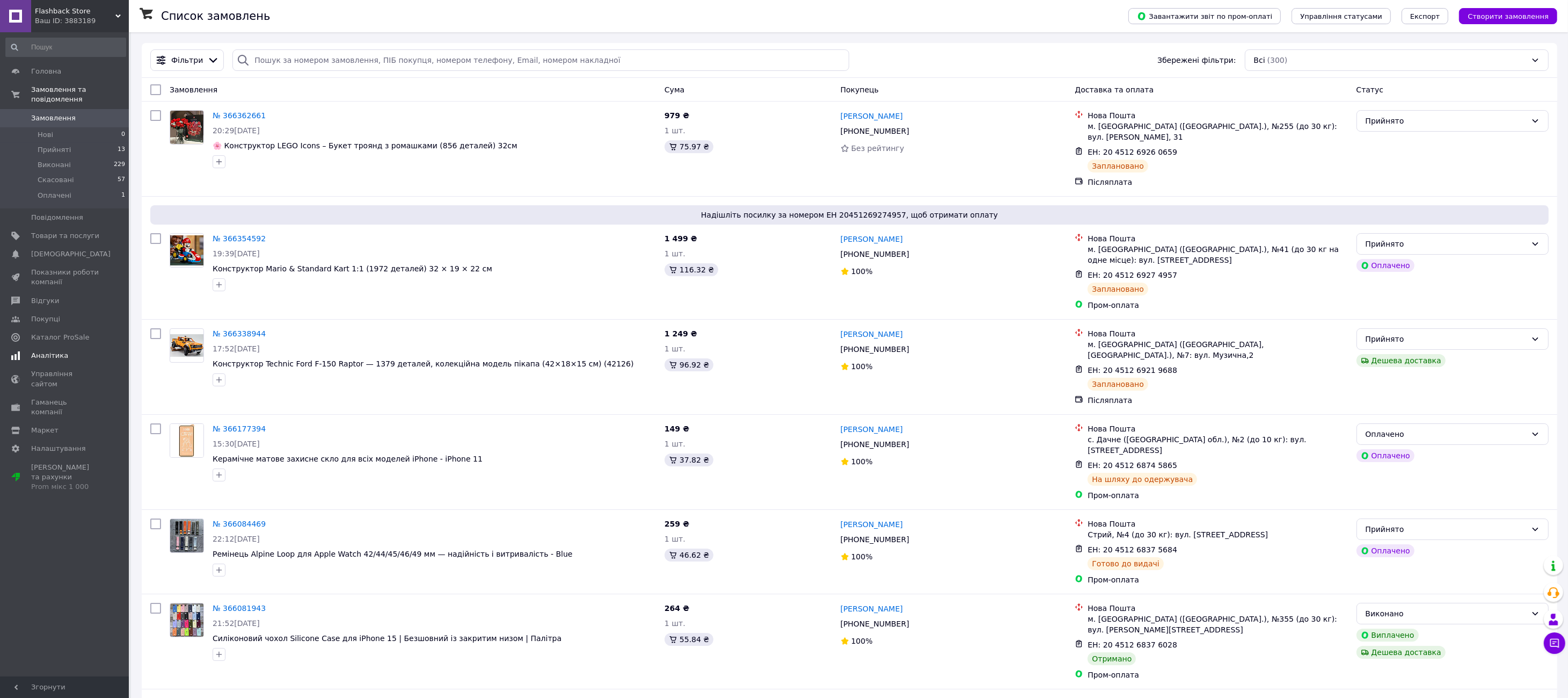
click at [54, 350] on span "Аналітика" at bounding box center [49, 355] width 37 height 9
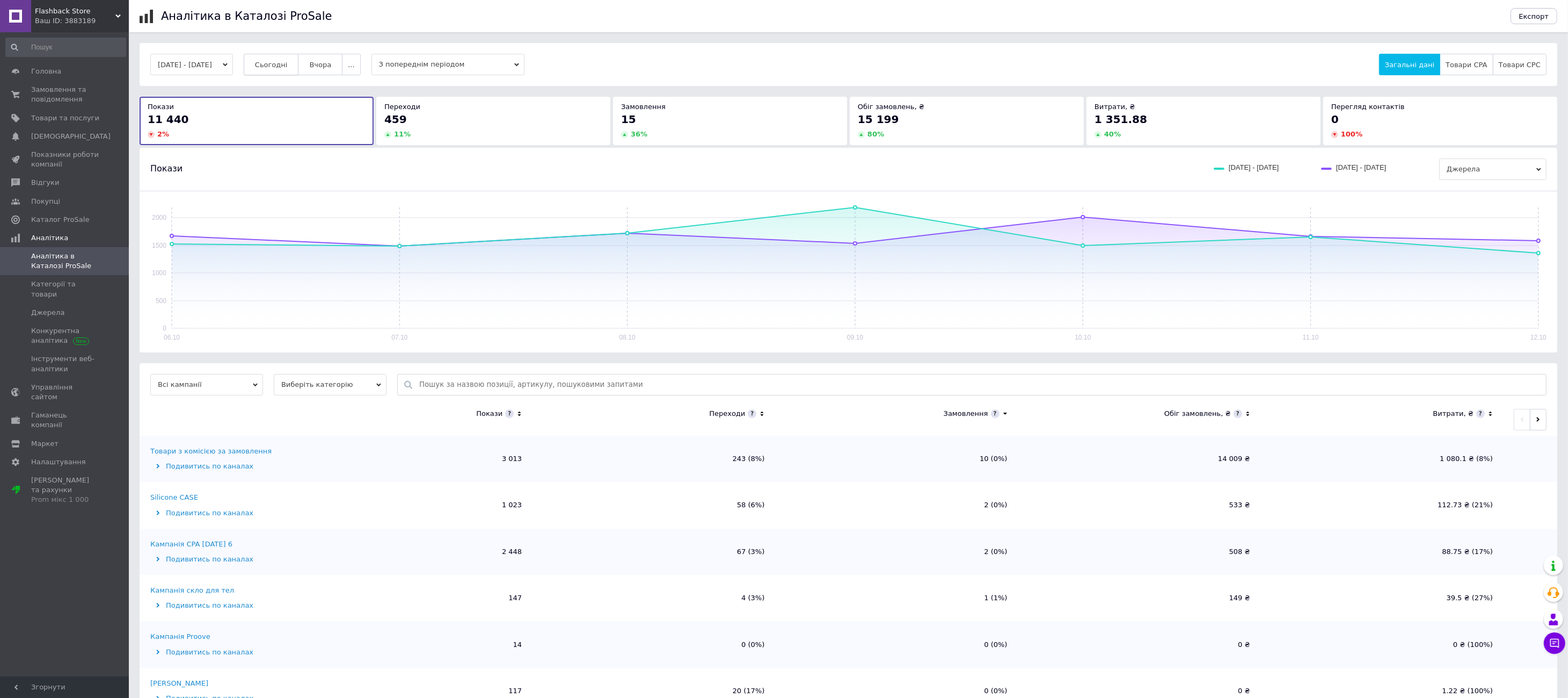
click at [278, 69] on button "Сьогодні" at bounding box center [271, 65] width 55 height 22
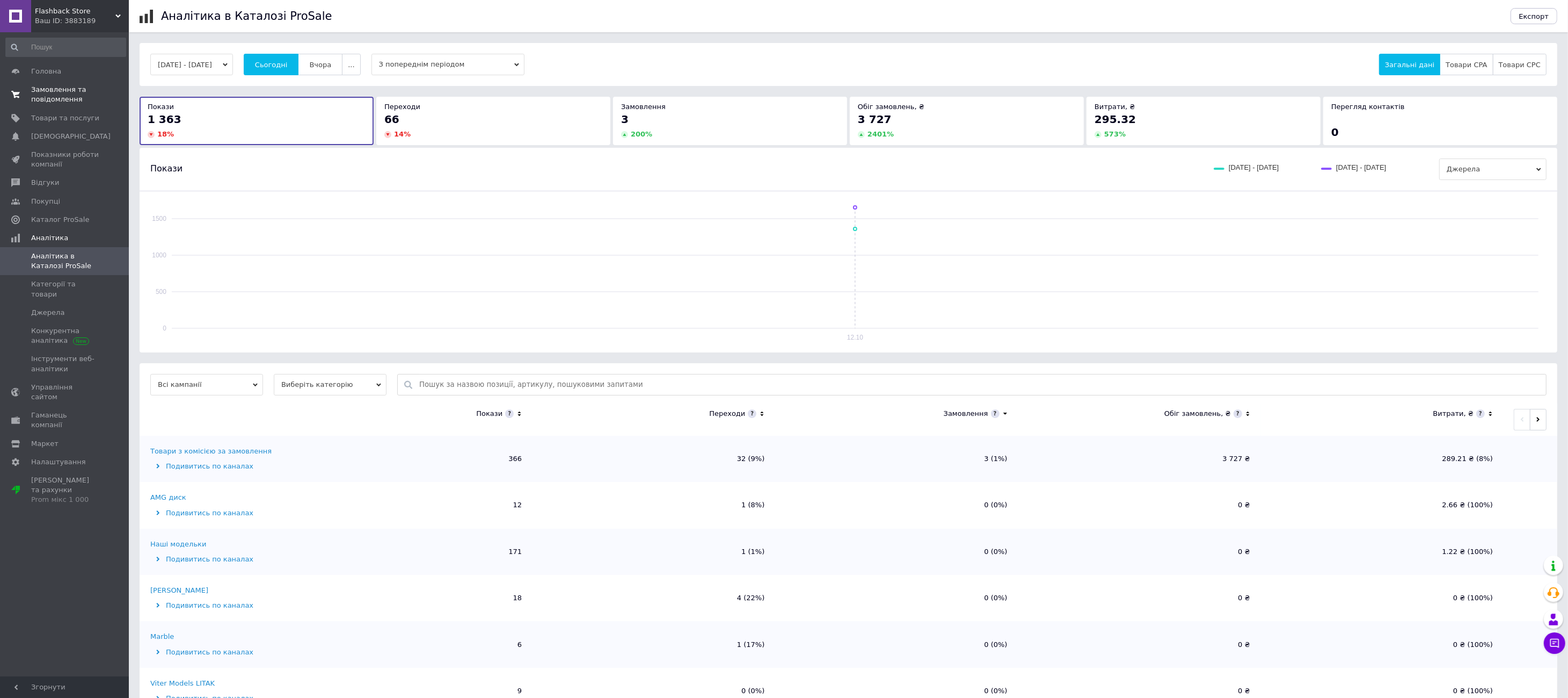
click at [60, 86] on span "Замовлення та повідомлення" at bounding box center [65, 95] width 68 height 20
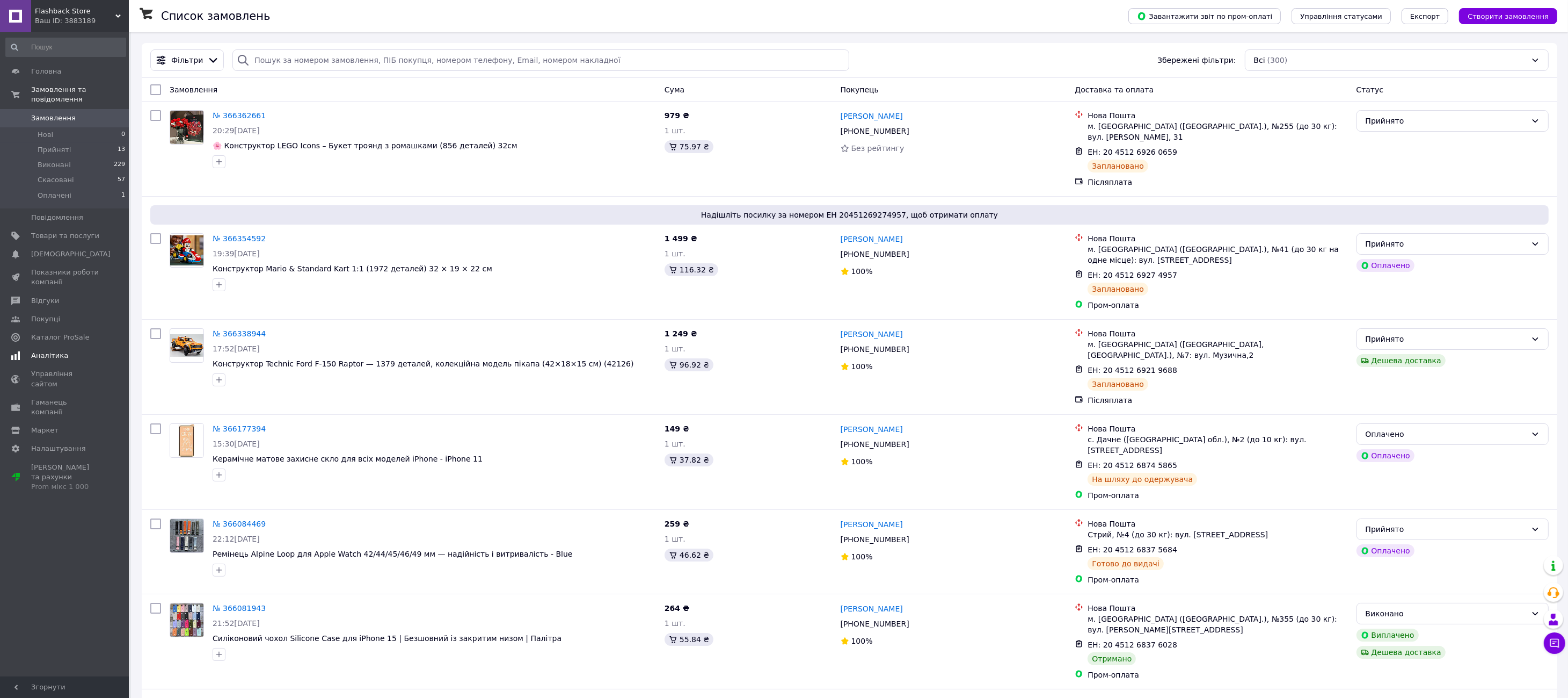
click at [59, 350] on span "Аналітика" at bounding box center [49, 355] width 37 height 9
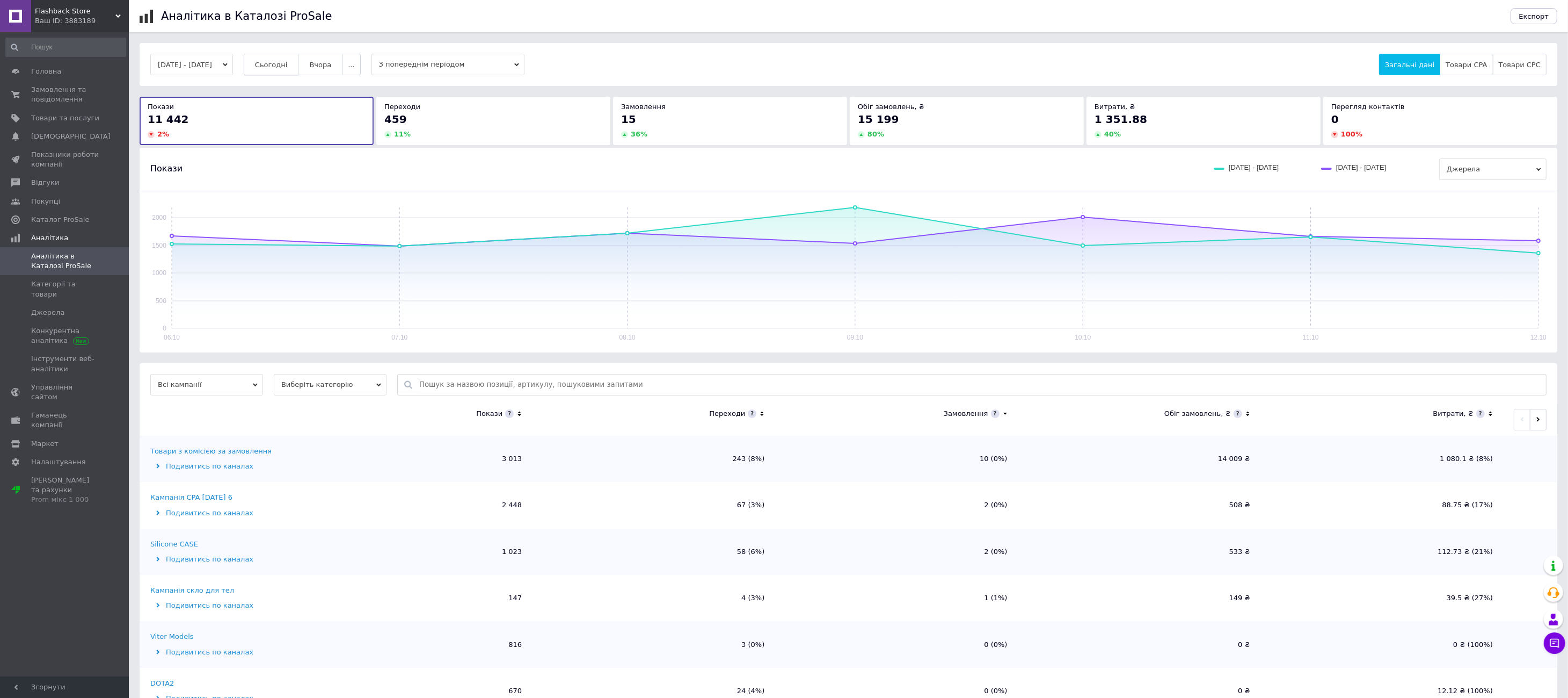
click at [288, 67] on span "Сьогодні" at bounding box center [271, 64] width 33 height 8
